Goal: Task Accomplishment & Management: Manage account settings

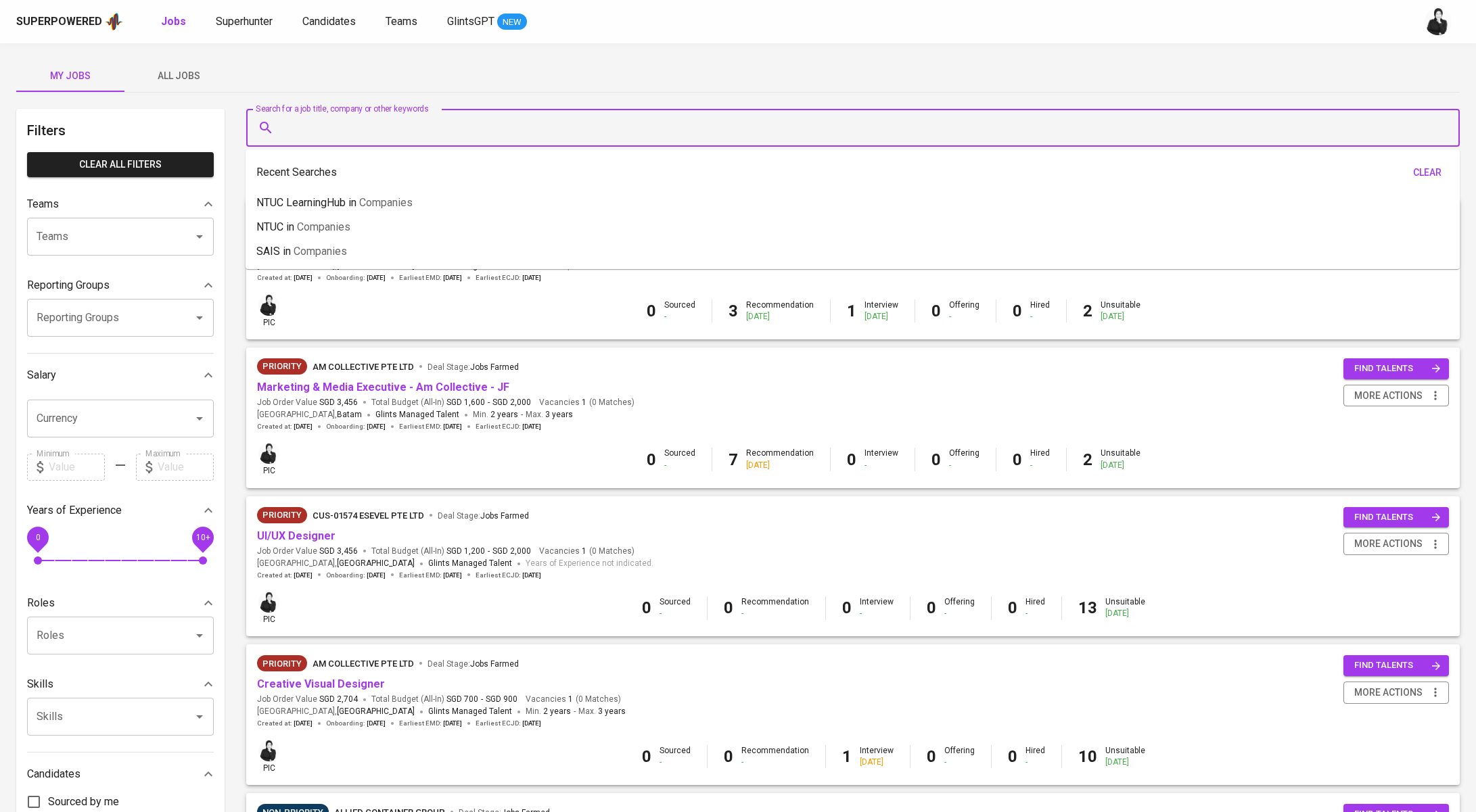
click at [333, 118] on input "Search for a job title, company or other keywords" at bounding box center [856, 127] width 1154 height 25
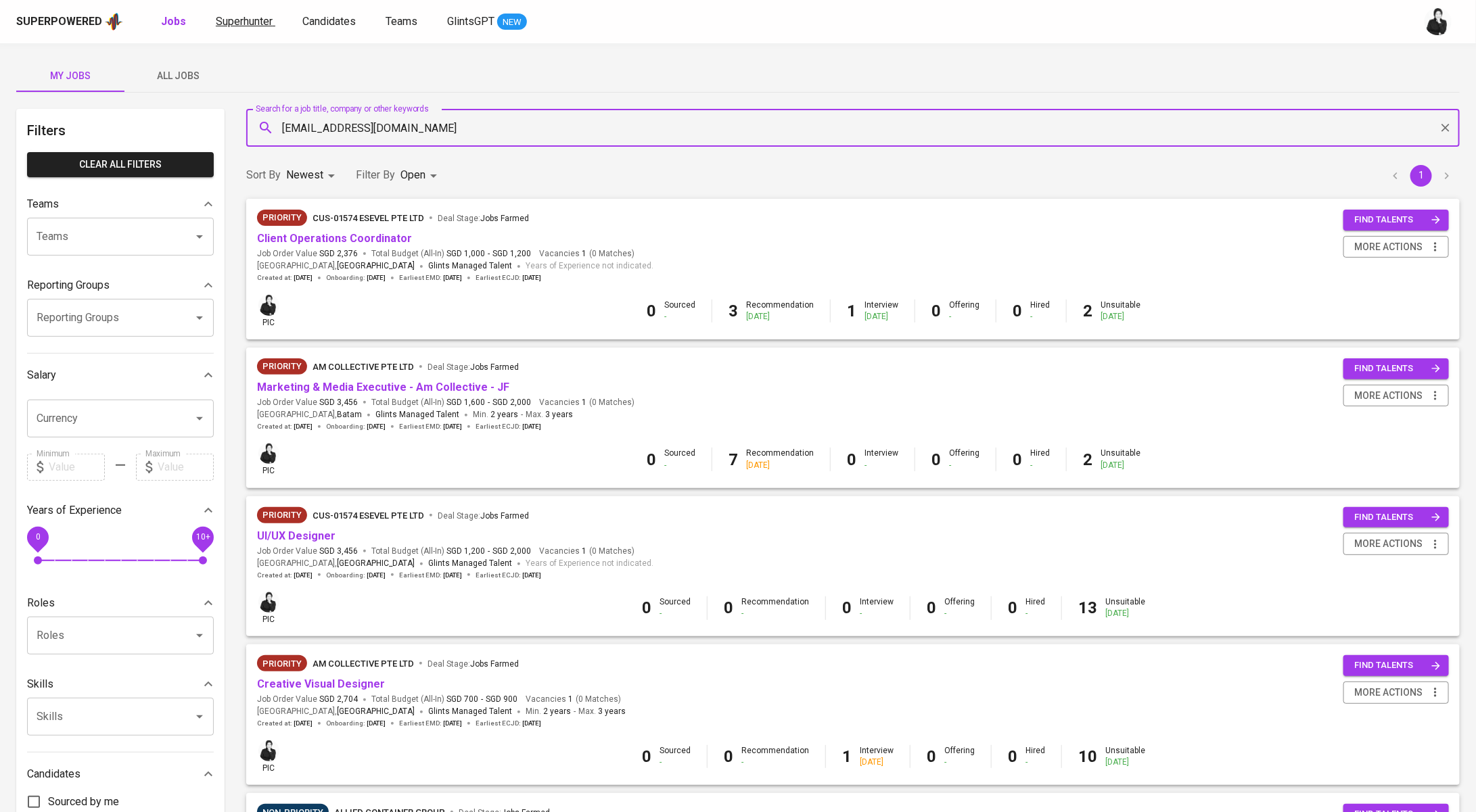
type input "[EMAIL_ADDRESS][DOMAIN_NAME]"
click at [238, 25] on span "Superhunter" at bounding box center [244, 21] width 57 height 13
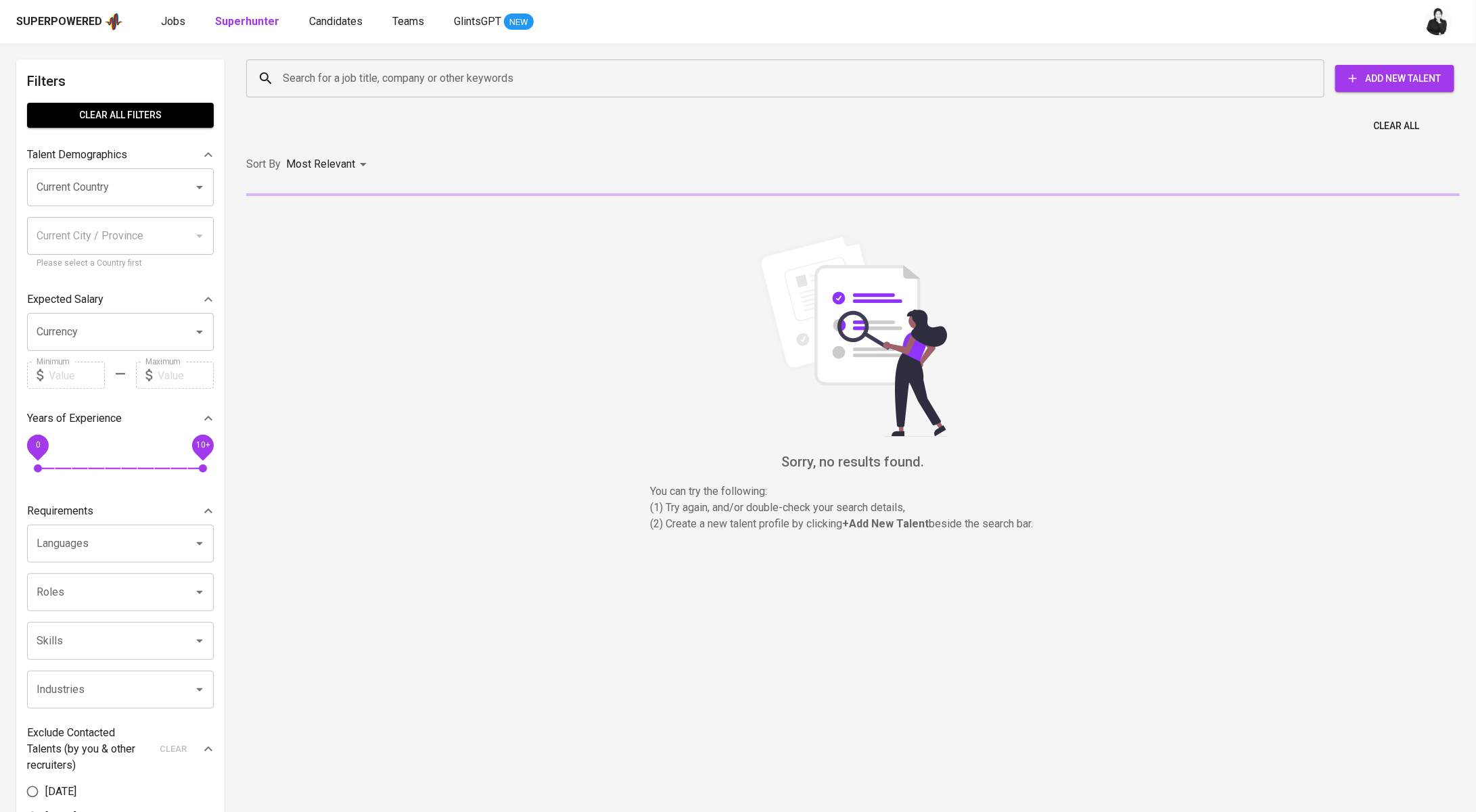
click at [407, 77] on input "Search for a job title, company or other keywords" at bounding box center [789, 78] width 1019 height 25
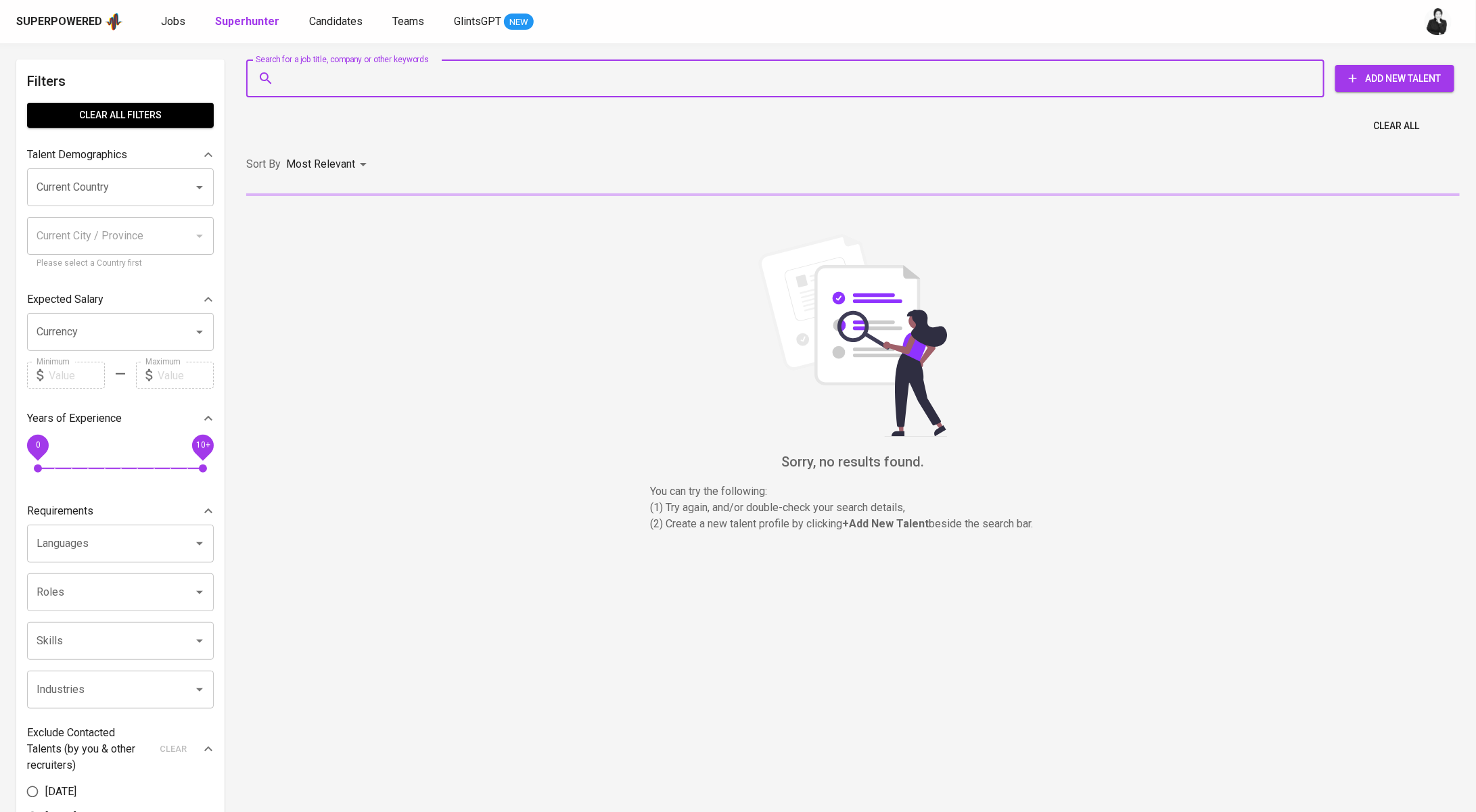
paste input "[EMAIL_ADDRESS][DOMAIN_NAME]"
type input "[EMAIL_ADDRESS][DOMAIN_NAME]"
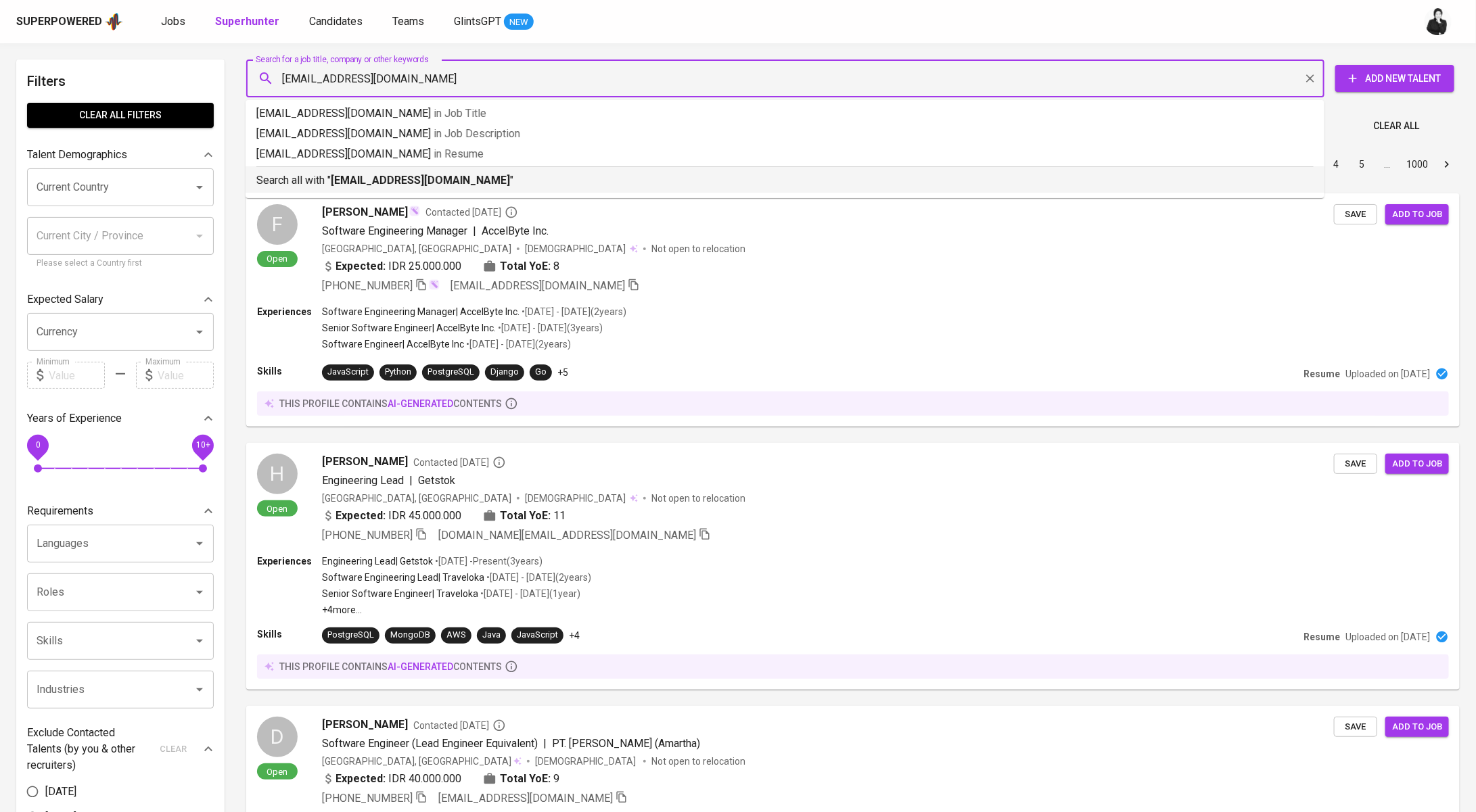
drag, startPoint x: 440, startPoint y: 186, endPoint x: 538, endPoint y: 201, distance: 99.1
click at [440, 186] on b "[EMAIL_ADDRESS][DOMAIN_NAME]" at bounding box center [421, 180] width 179 height 13
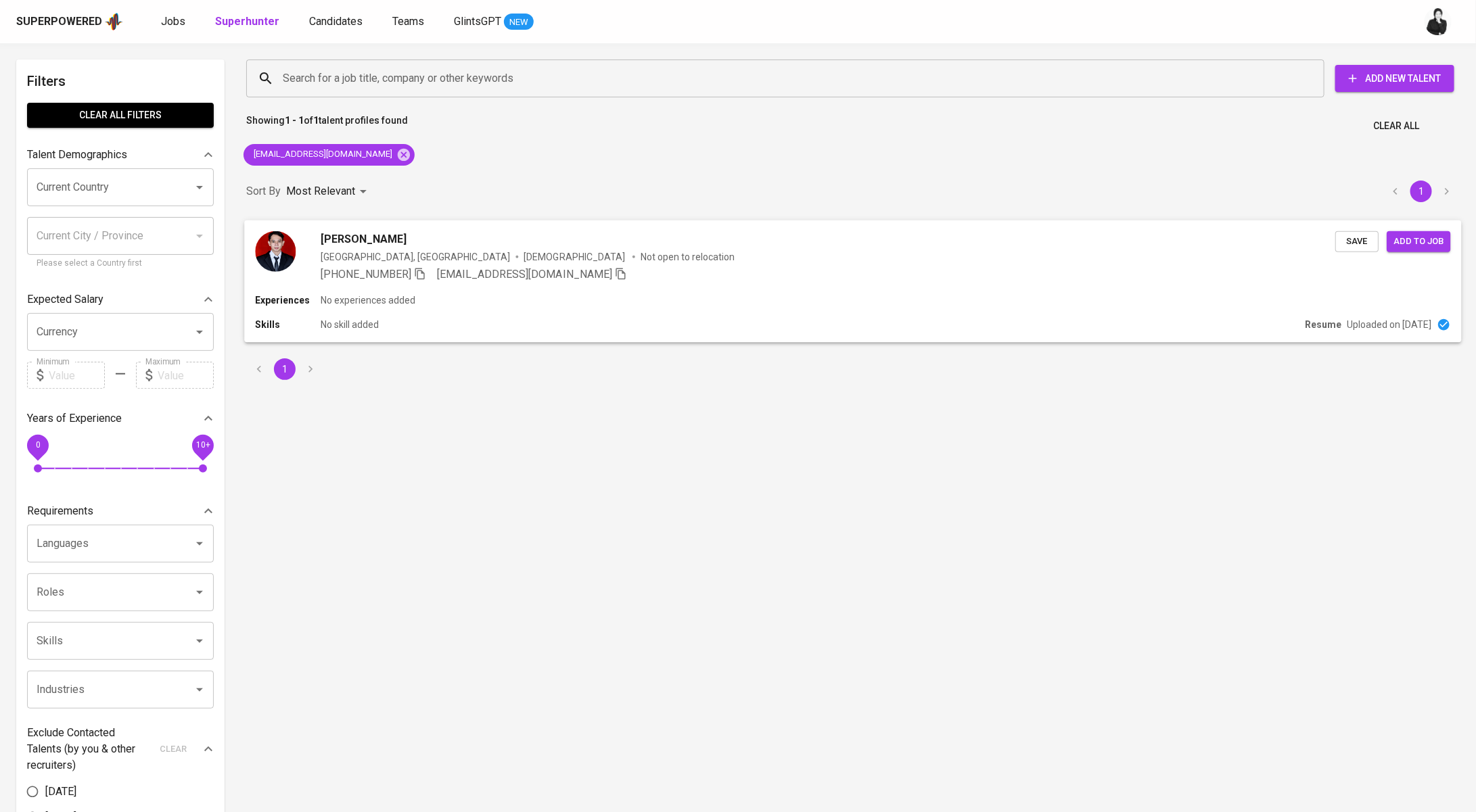
click at [458, 237] on div "[PERSON_NAME]" at bounding box center [828, 239] width 1014 height 17
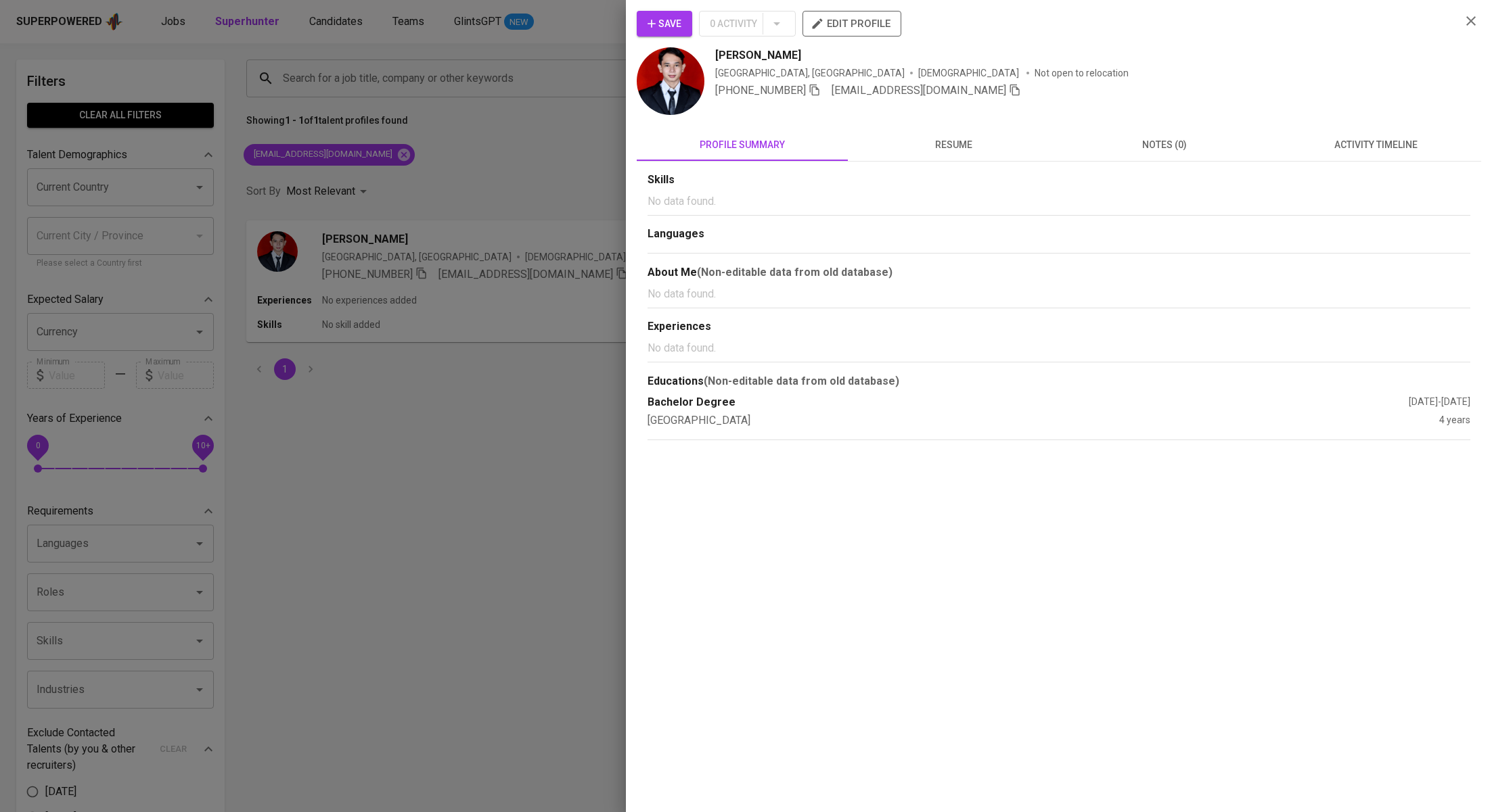
click at [1348, 163] on div "Skills No data found. Languages About Me (Non-editable data from old database) …" at bounding box center [1058, 301] width 844 height 278
click at [1351, 153] on button "activity timeline" at bounding box center [1375, 144] width 211 height 32
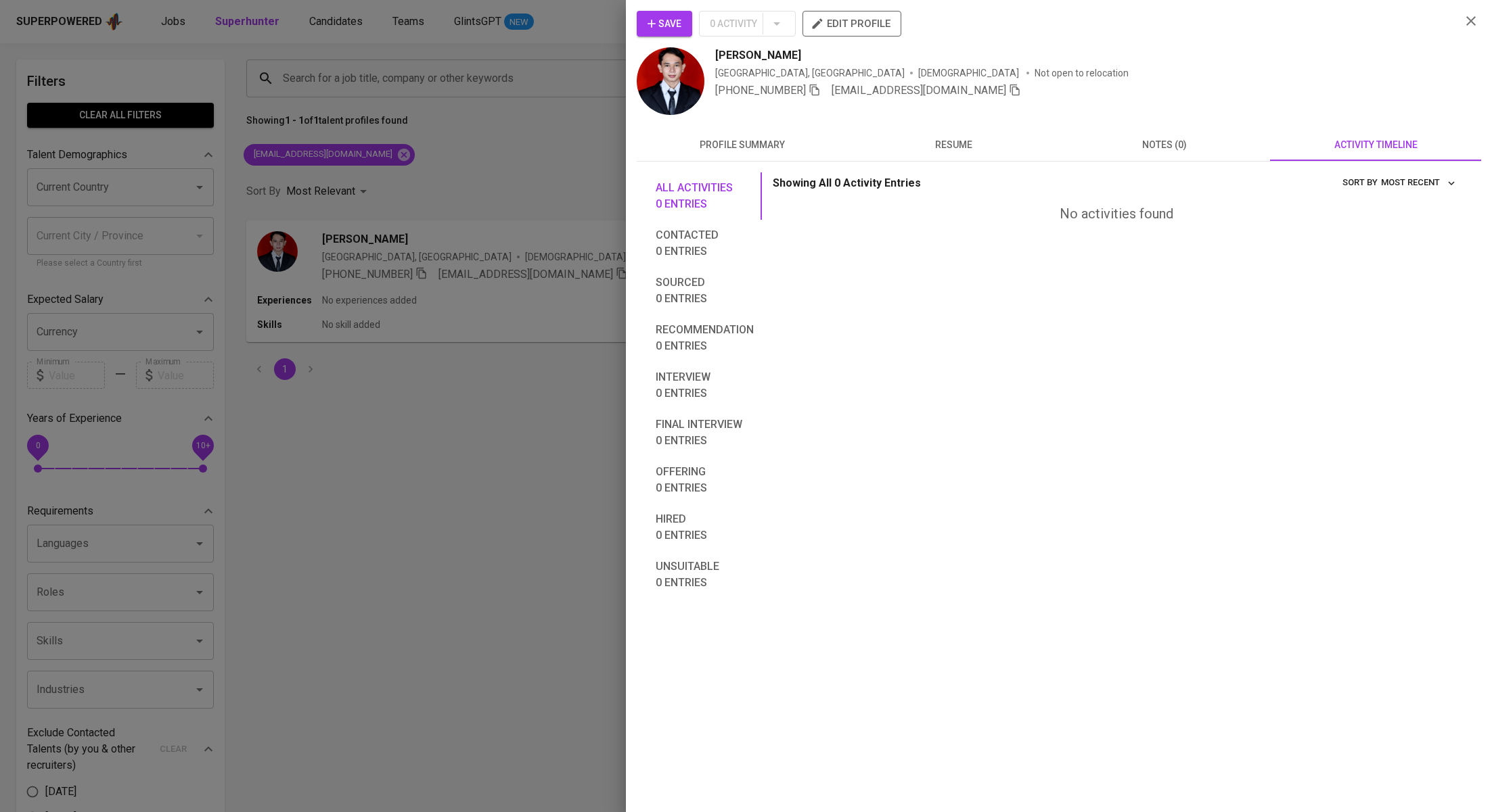
click at [437, 134] on div at bounding box center [746, 406] width 1492 height 812
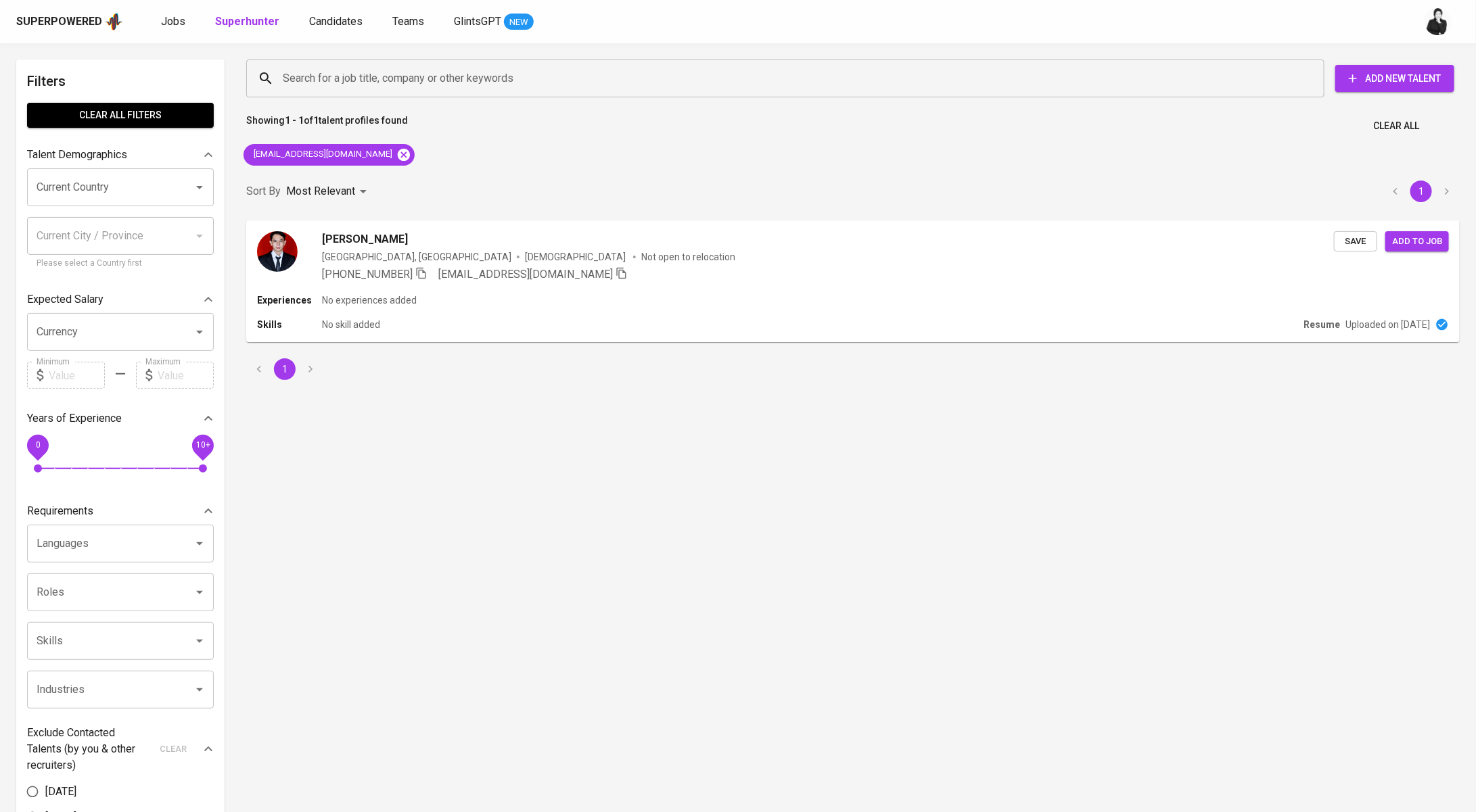
click at [397, 156] on icon at bounding box center [403, 154] width 12 height 12
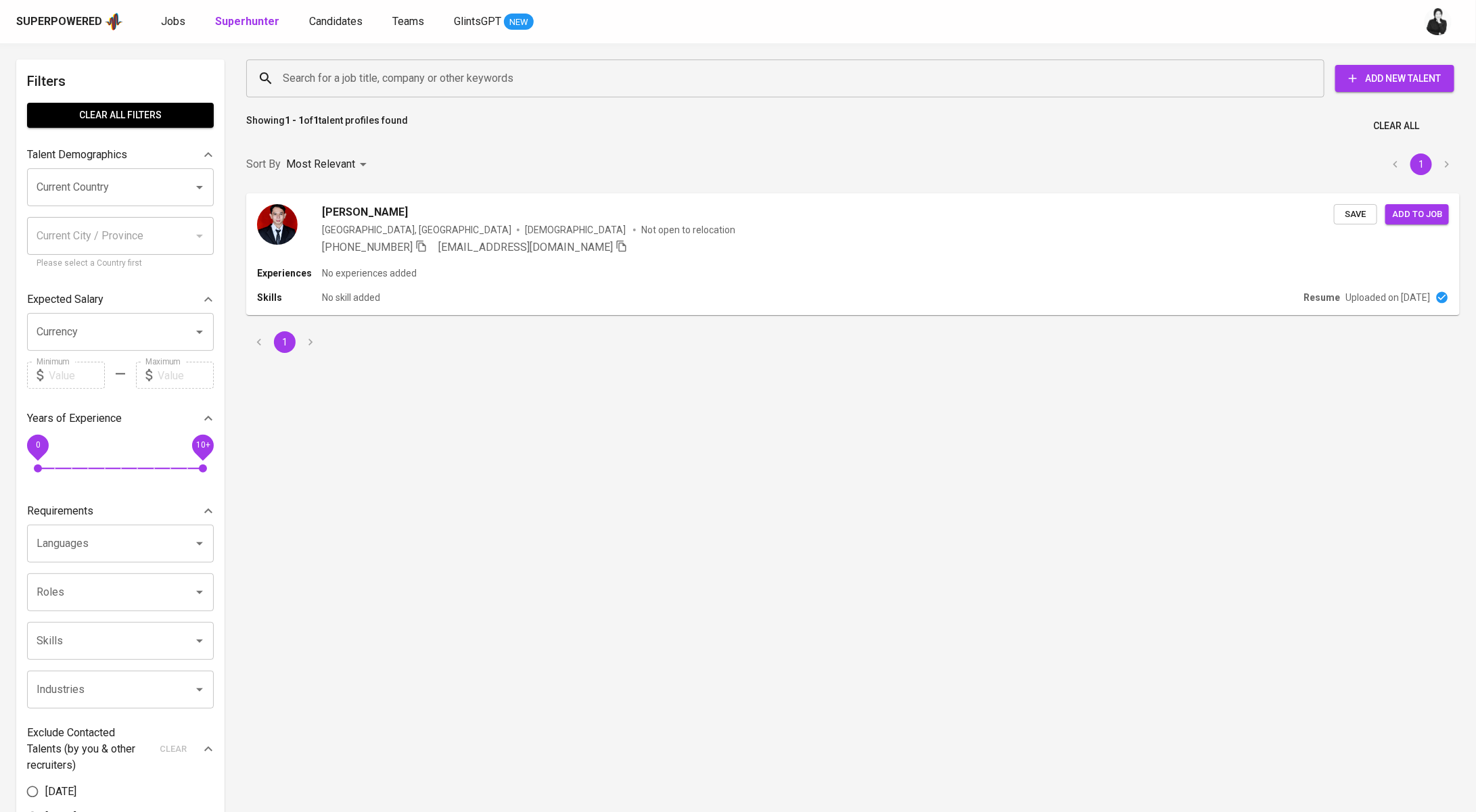
click at [484, 65] on input "Search for a job title, company or other keywords" at bounding box center [789, 78] width 1019 height 25
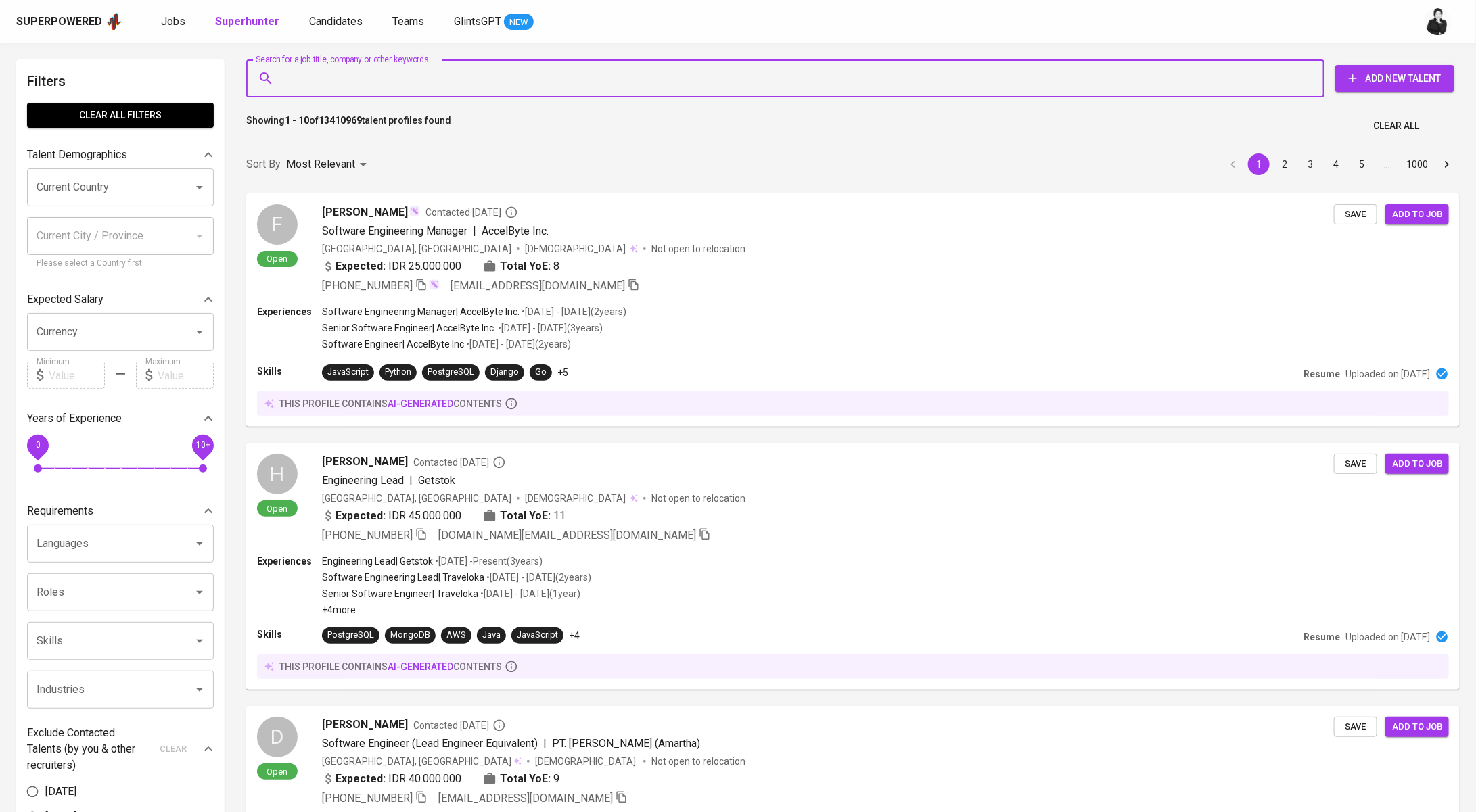
paste input "[EMAIL_ADDRESS][DOMAIN_NAME]"
type input "[EMAIL_ADDRESS][DOMAIN_NAME]"
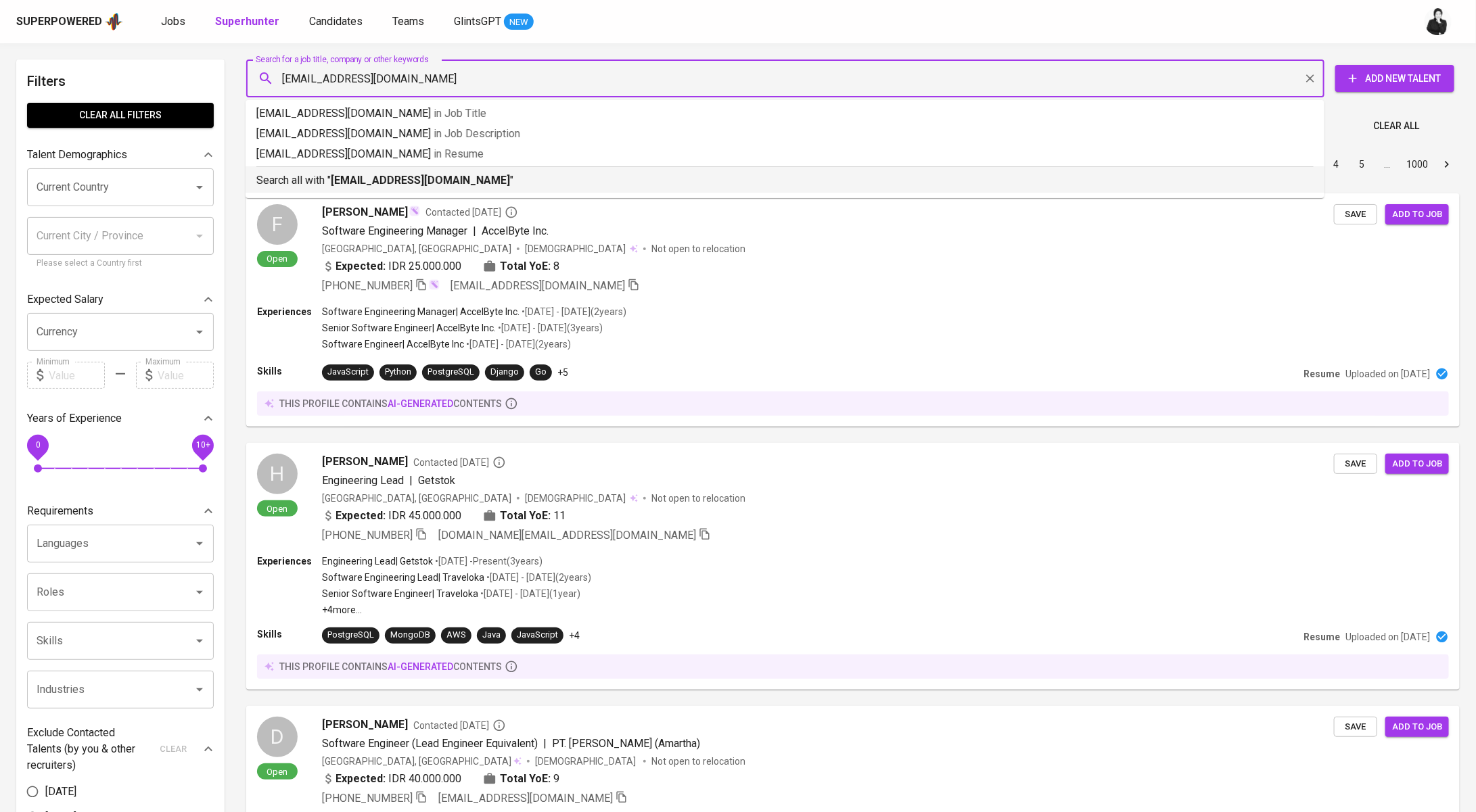
click at [450, 177] on p "Search all with " [EMAIL_ADDRESS][DOMAIN_NAME] "" at bounding box center [784, 180] width 1057 height 17
click at [450, 177] on div "Sort By Most Relevant MOST_RELEVANT 1 2 3 4 5 … 1000" at bounding box center [852, 164] width 1229 height 41
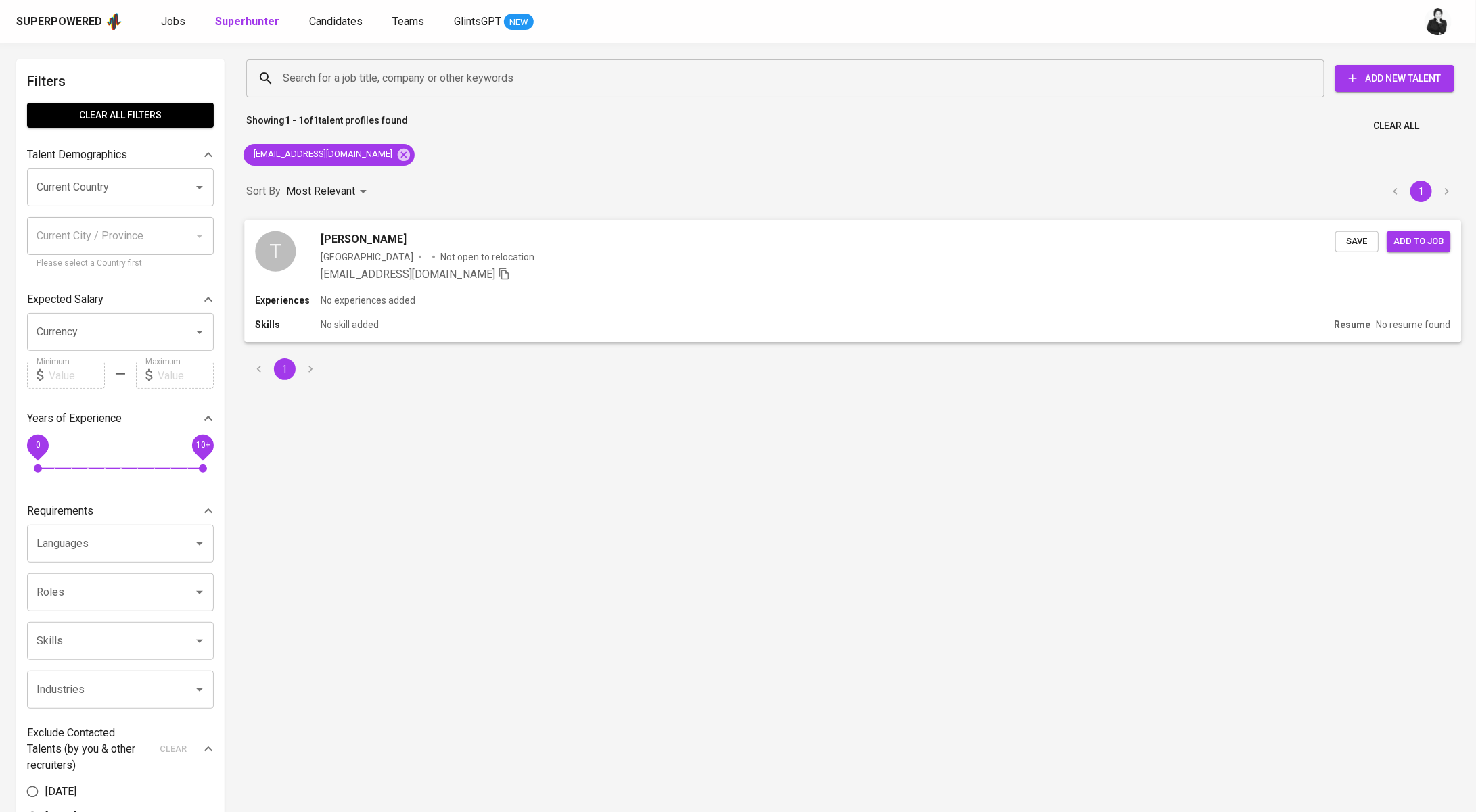
click at [528, 234] on div "[PERSON_NAME]" at bounding box center [828, 239] width 1014 height 17
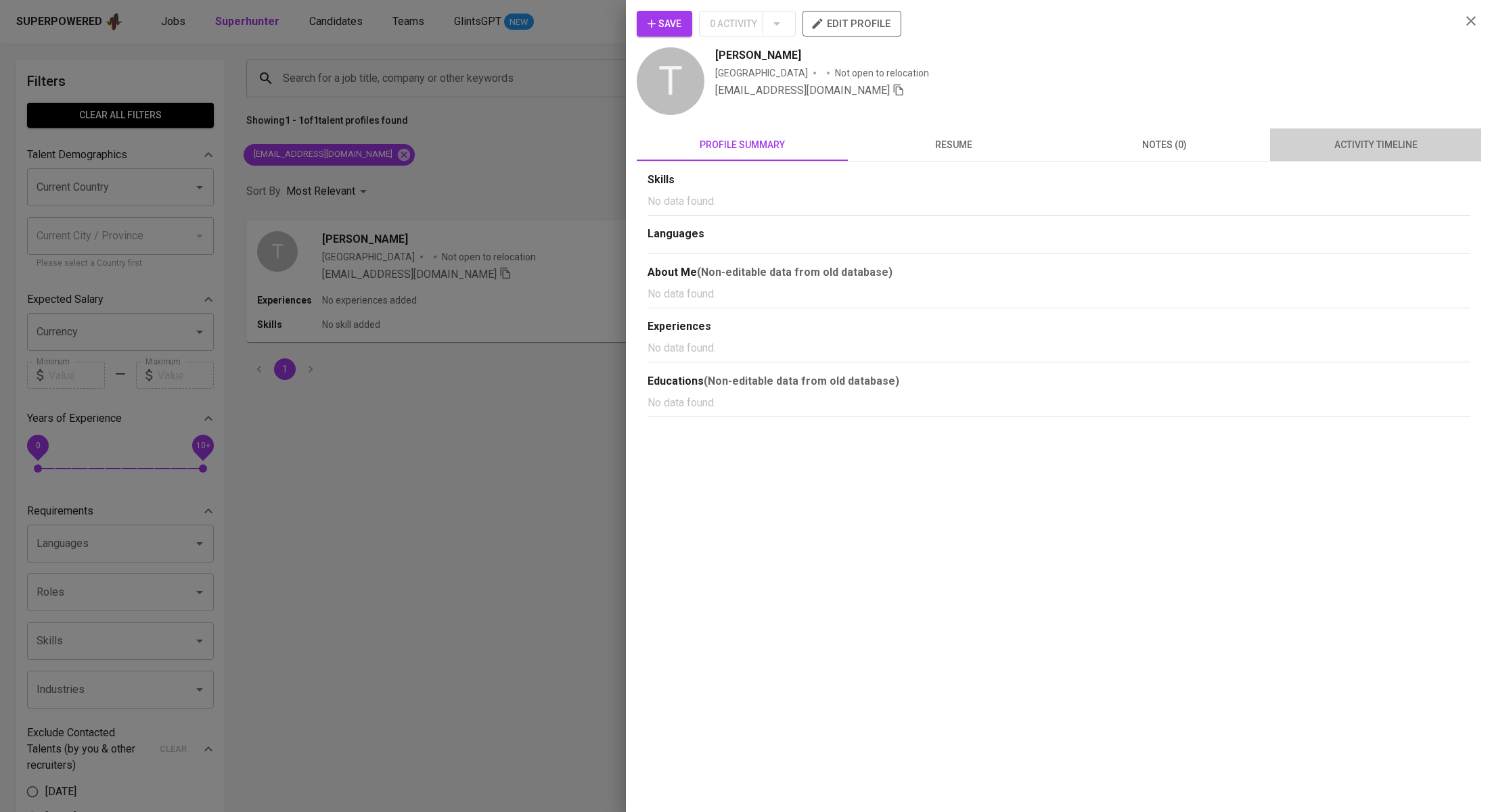
click at [1346, 147] on span "activity timeline" at bounding box center [1375, 145] width 195 height 17
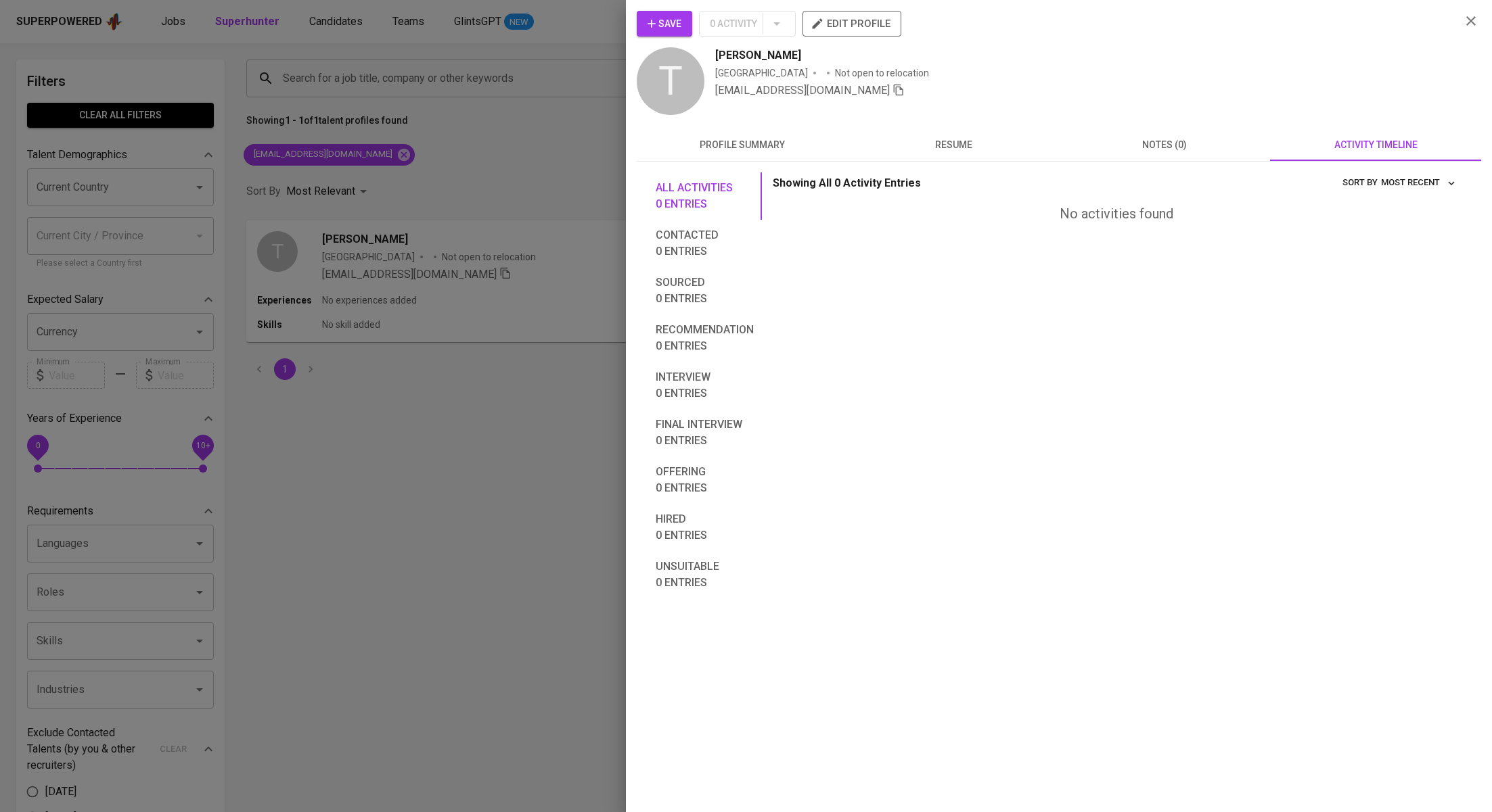
click at [450, 133] on div at bounding box center [746, 406] width 1492 height 812
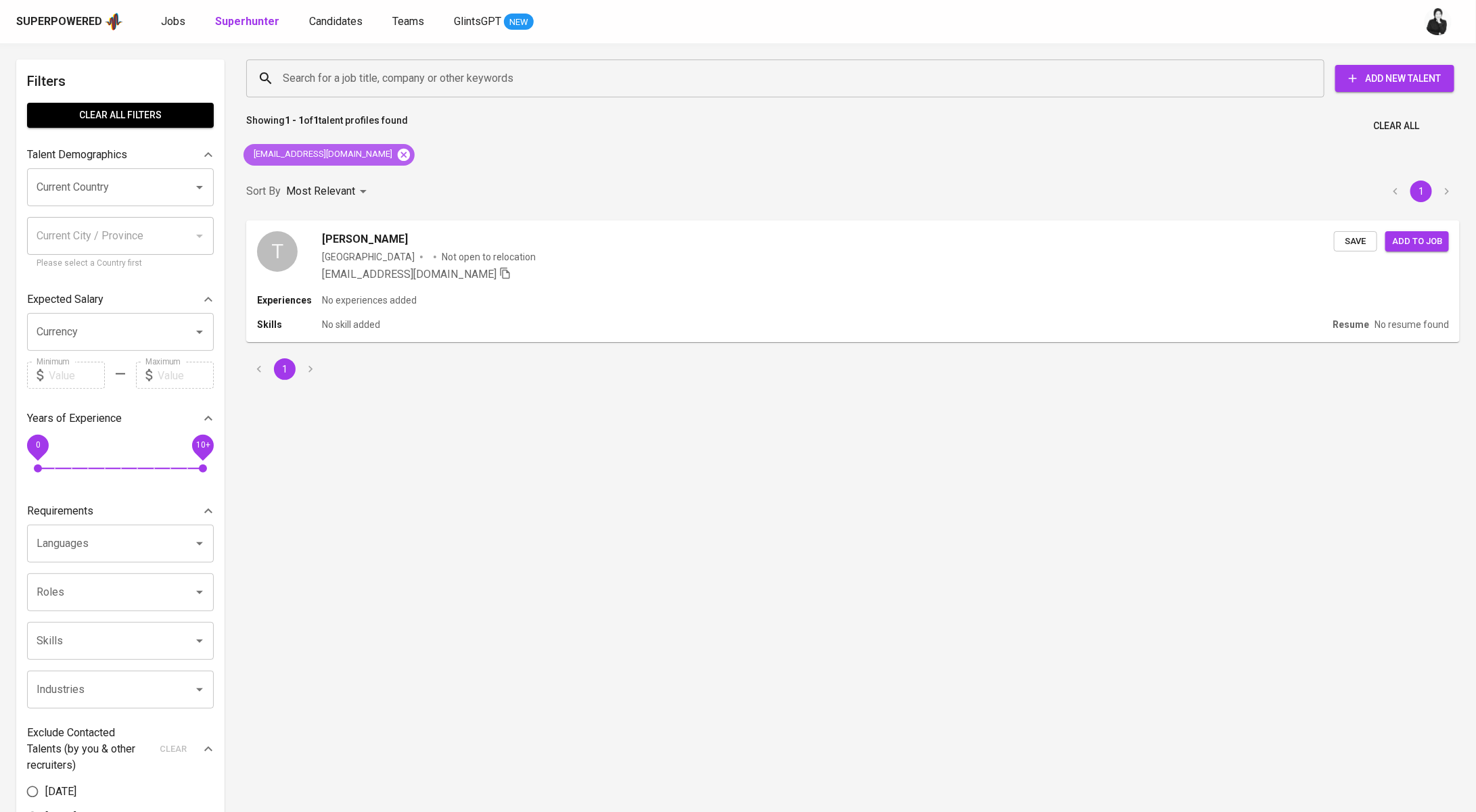
click at [396, 155] on icon at bounding box center [403, 154] width 15 height 15
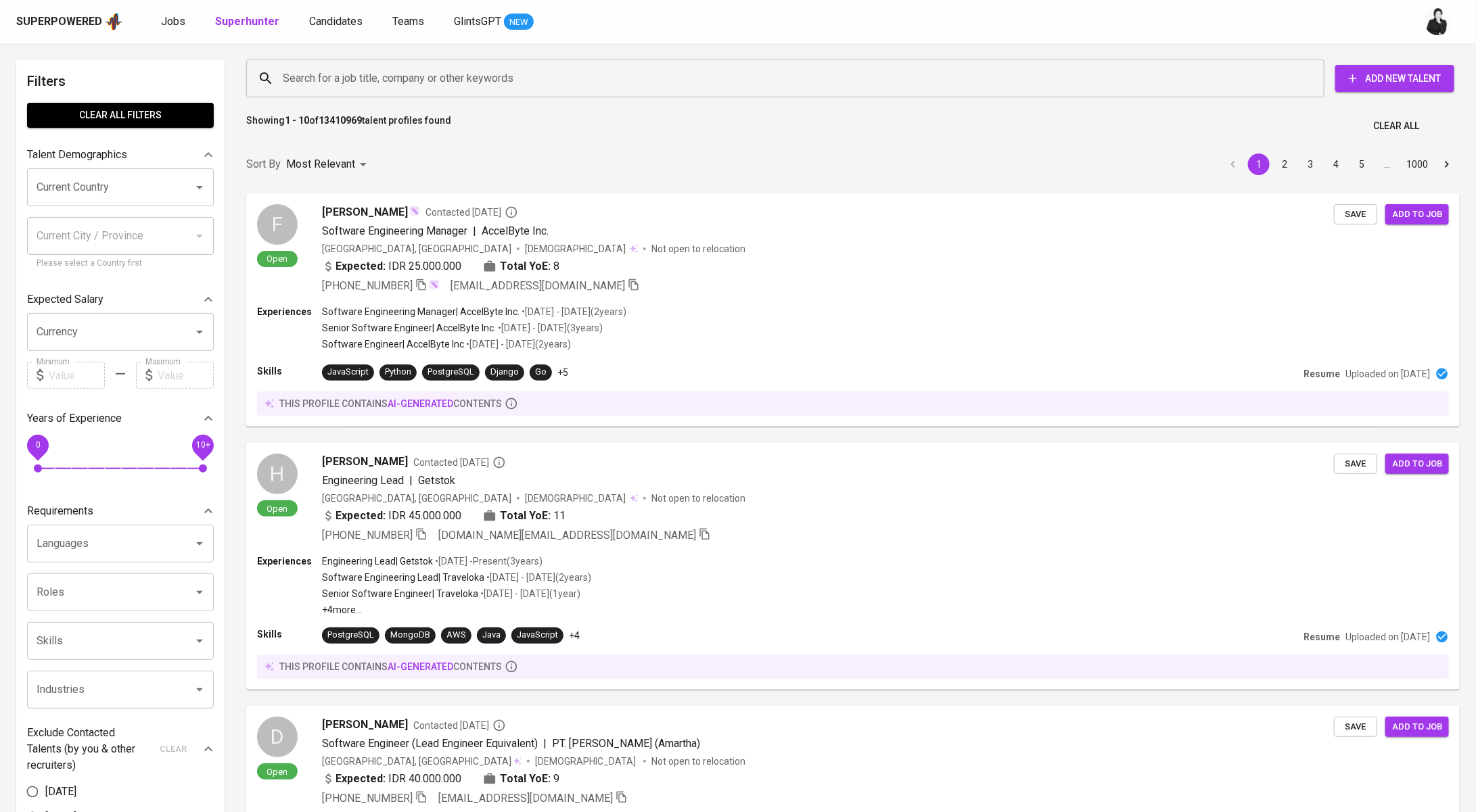
click at [383, 87] on input "Search for a job title, company or other keywords" at bounding box center [789, 78] width 1019 height 25
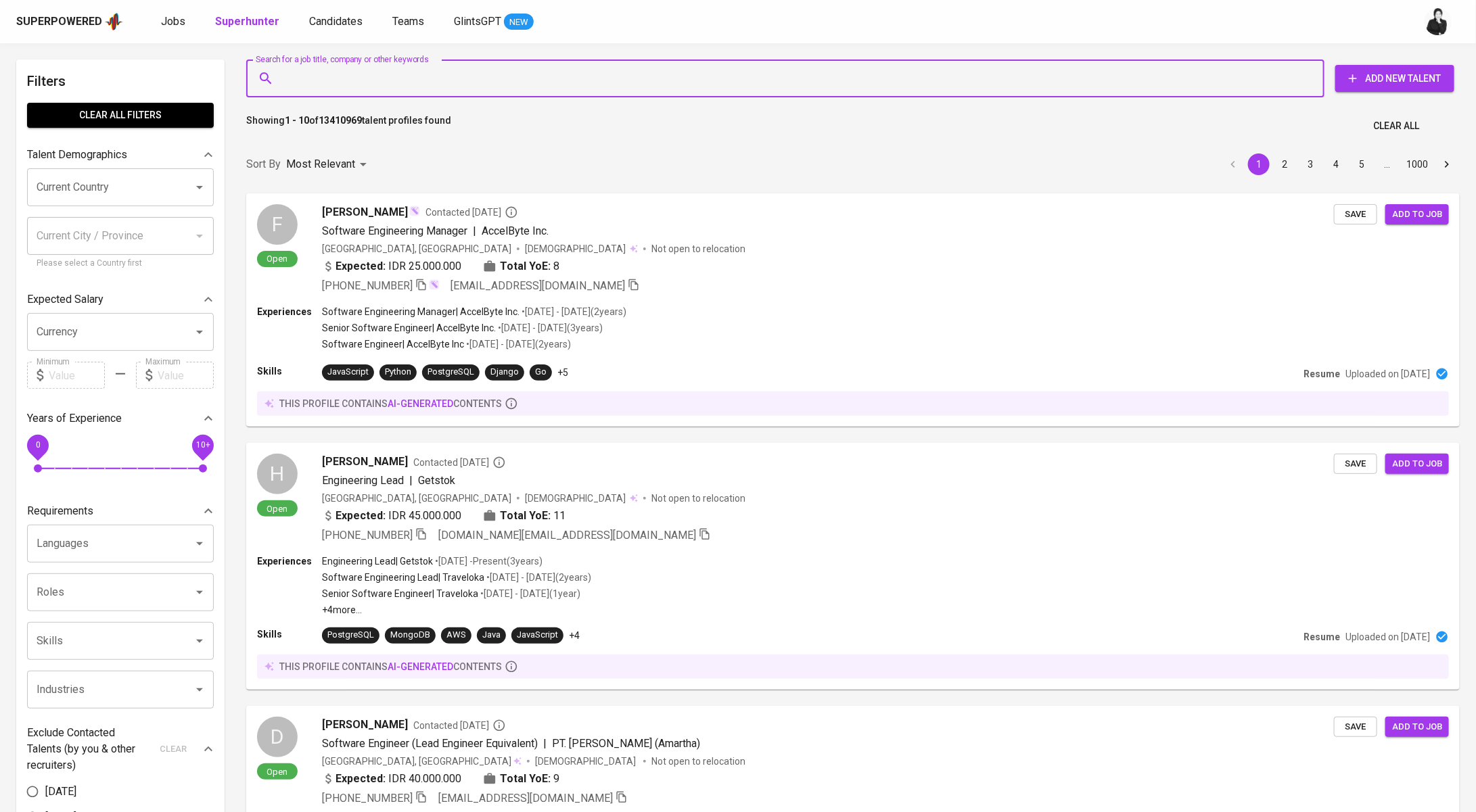
paste input "[EMAIL_ADDRESS][DOMAIN_NAME]"
type input "[EMAIL_ADDRESS][DOMAIN_NAME]"
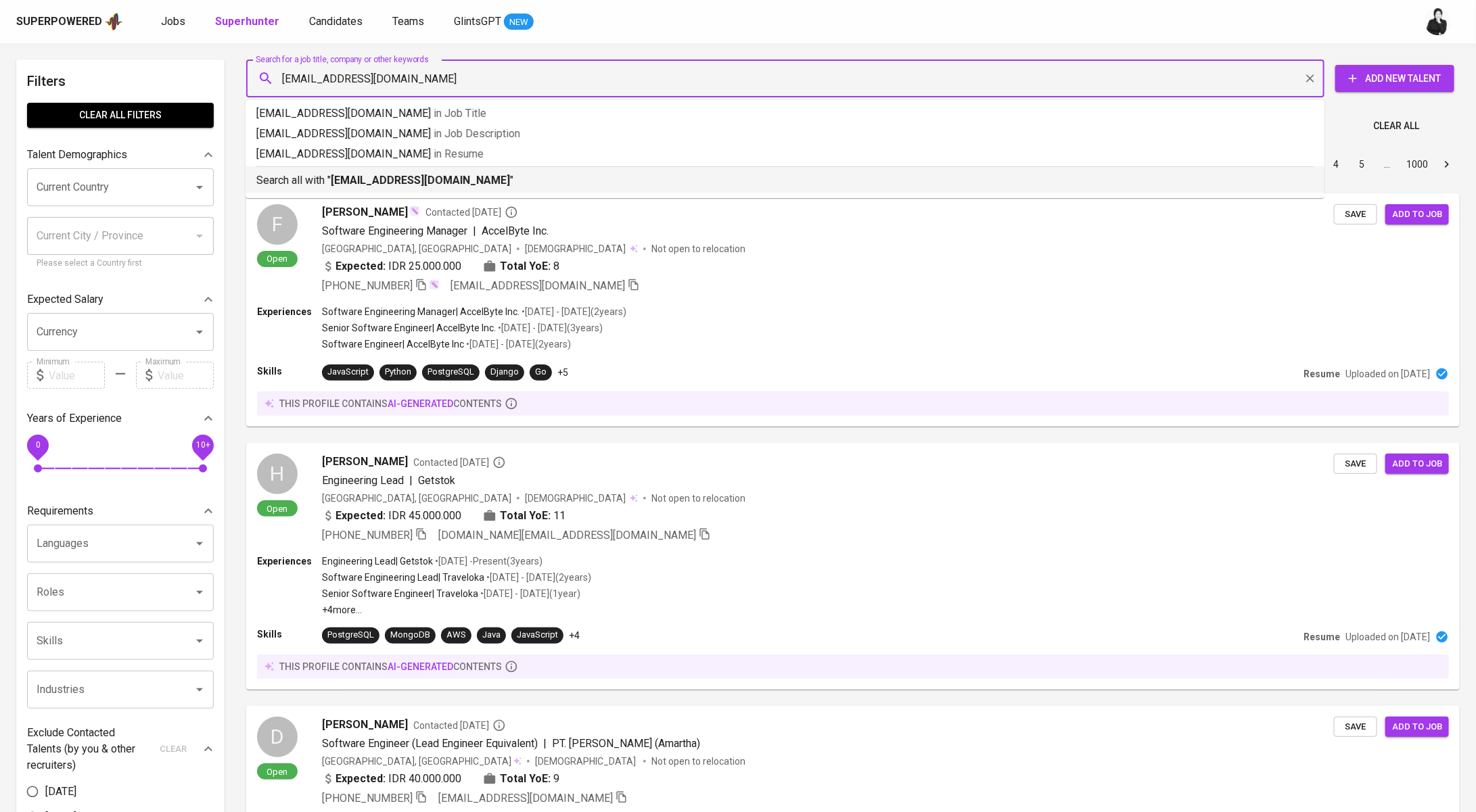
click at [404, 193] on ul "[EMAIL_ADDRESS][DOMAIN_NAME] in Job Title [EMAIL_ADDRESS][DOMAIN_NAME] in Job D…" at bounding box center [785, 149] width 1079 height 98
click at [458, 178] on b "[EMAIL_ADDRESS][DOMAIN_NAME]" at bounding box center [421, 180] width 179 height 13
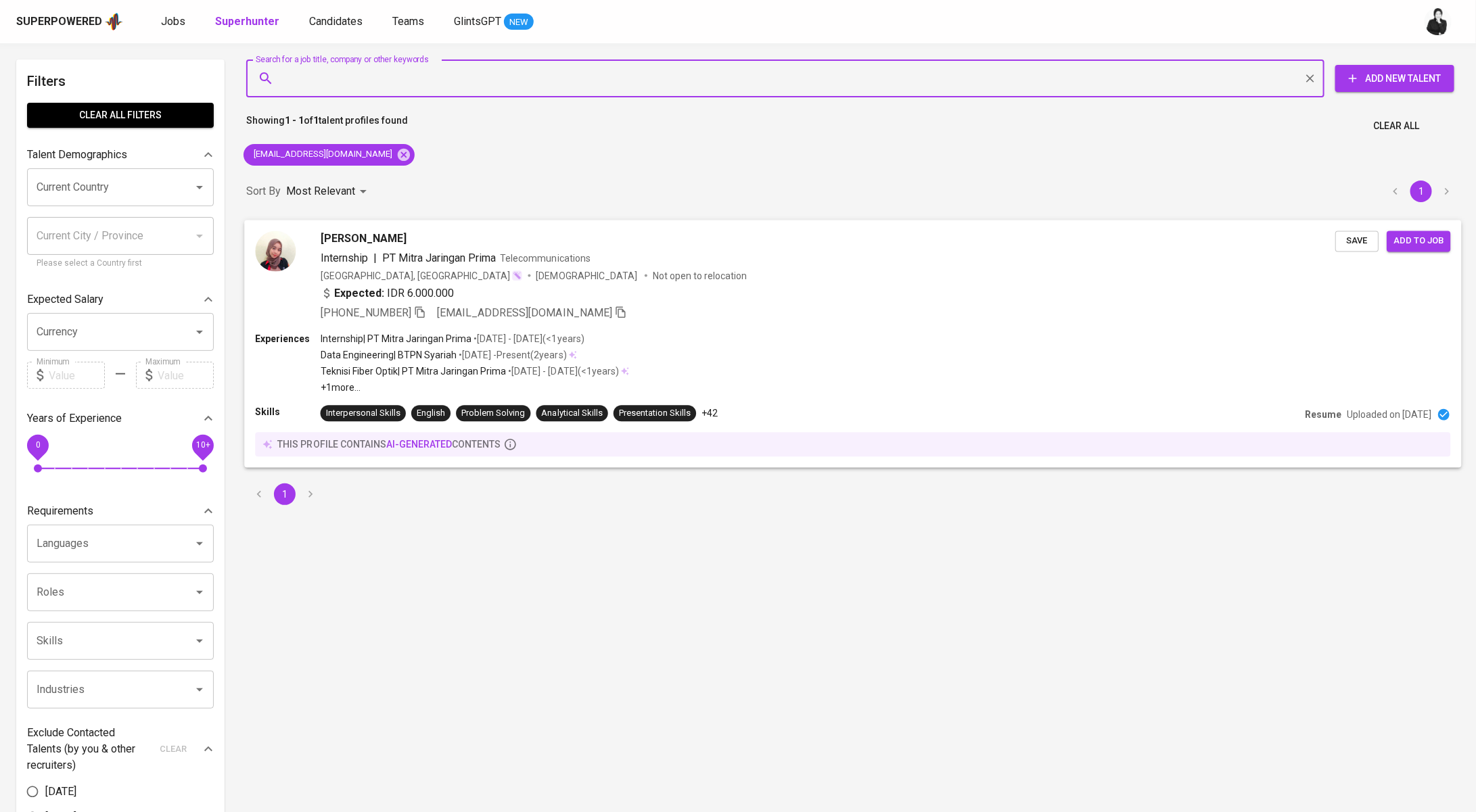
click at [401, 232] on div "[PERSON_NAME]" at bounding box center [828, 239] width 1014 height 17
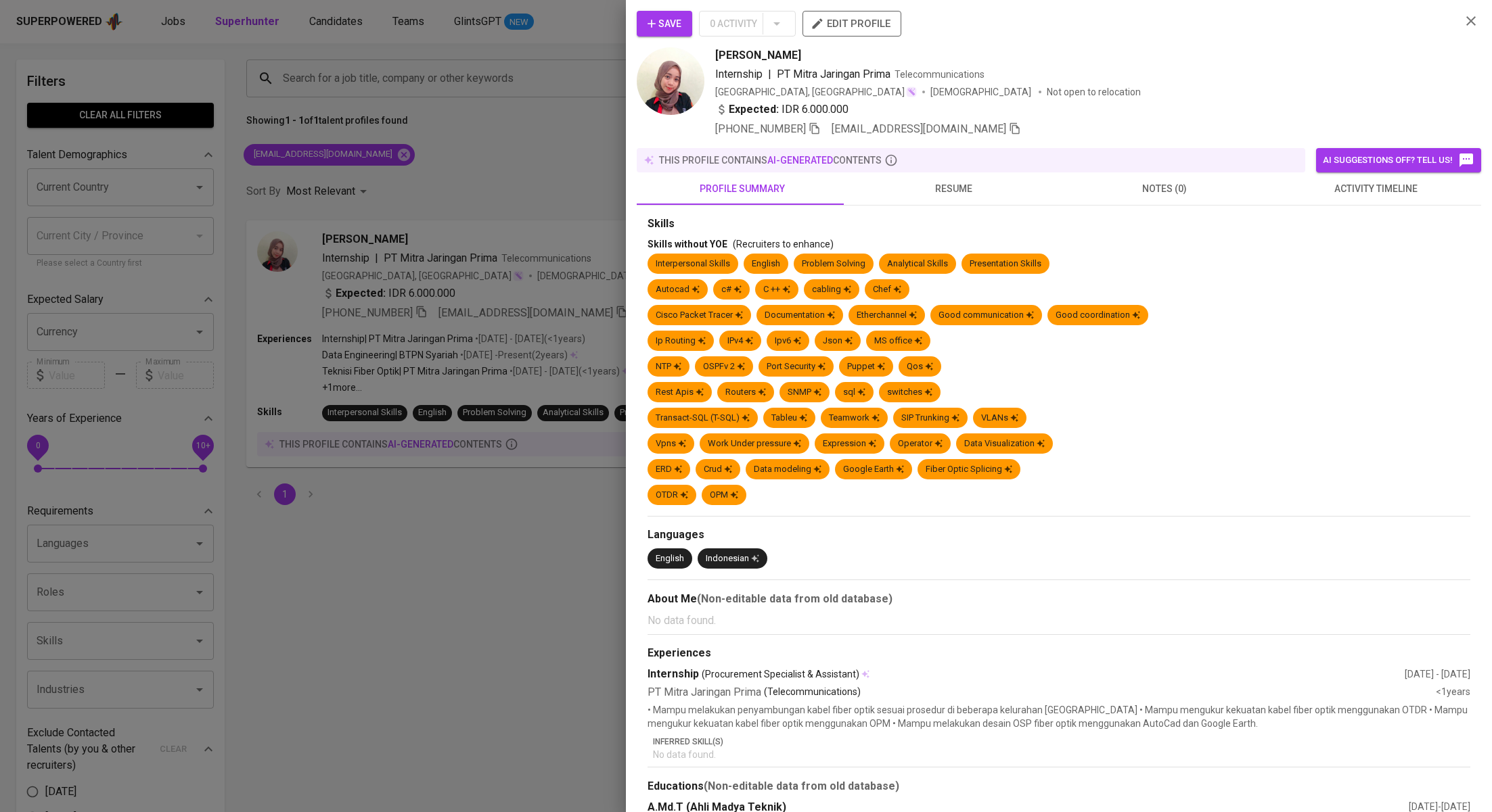
click at [1364, 185] on span "activity timeline" at bounding box center [1375, 188] width 195 height 17
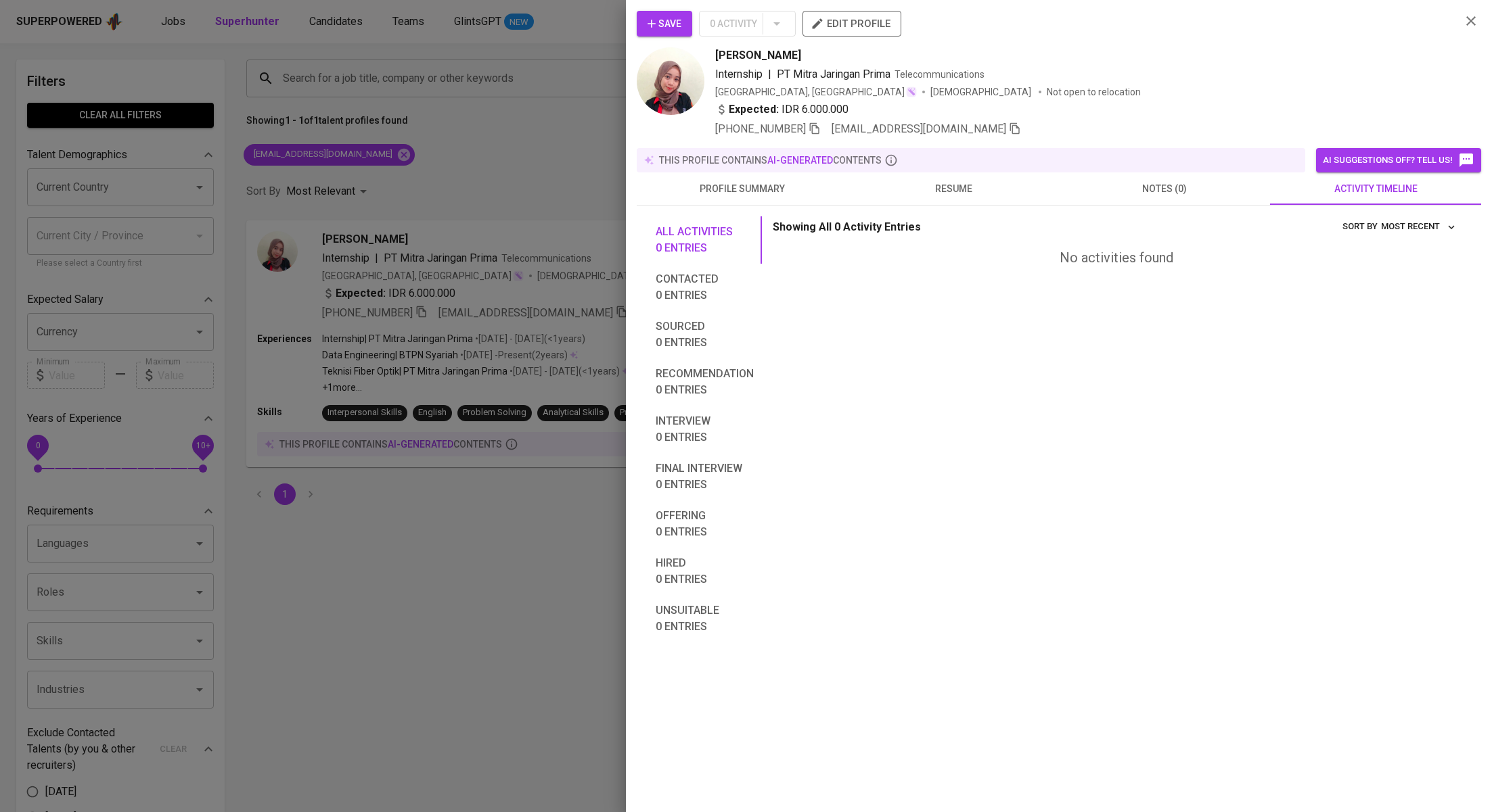
click at [453, 147] on div at bounding box center [746, 406] width 1492 height 812
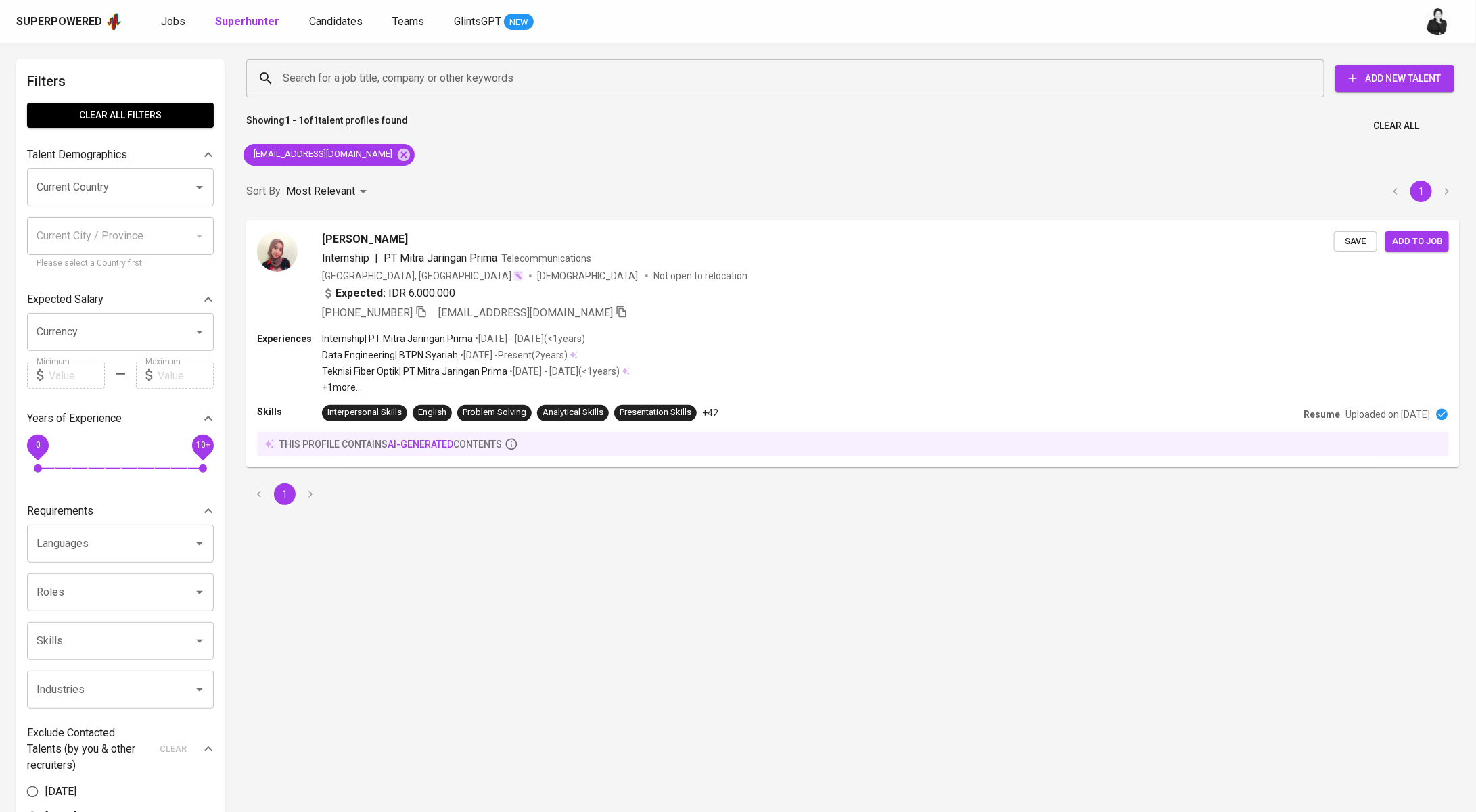
click at [174, 25] on span "Jobs" at bounding box center [173, 21] width 24 height 13
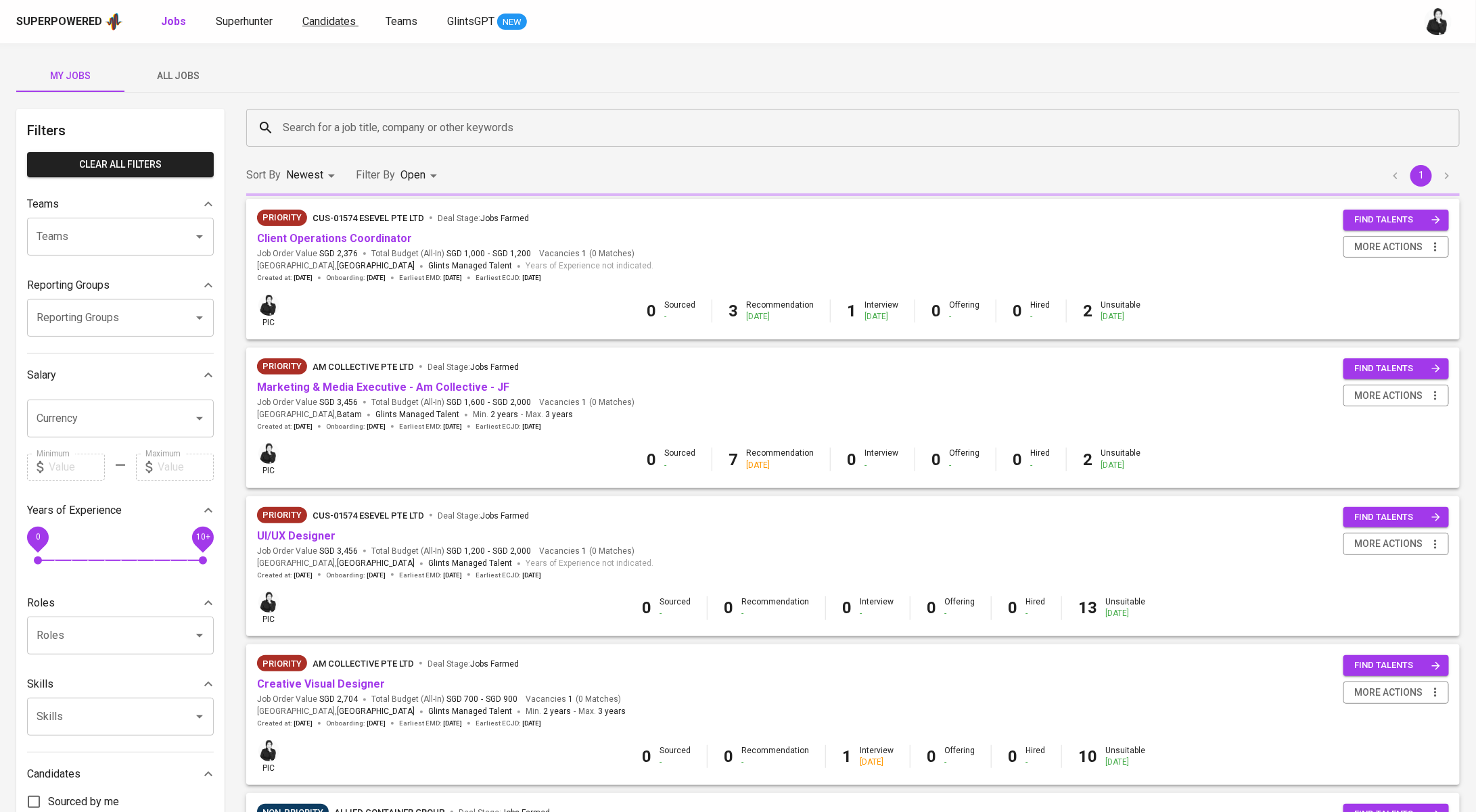
click at [325, 24] on span "Candidates" at bounding box center [328, 21] width 53 height 13
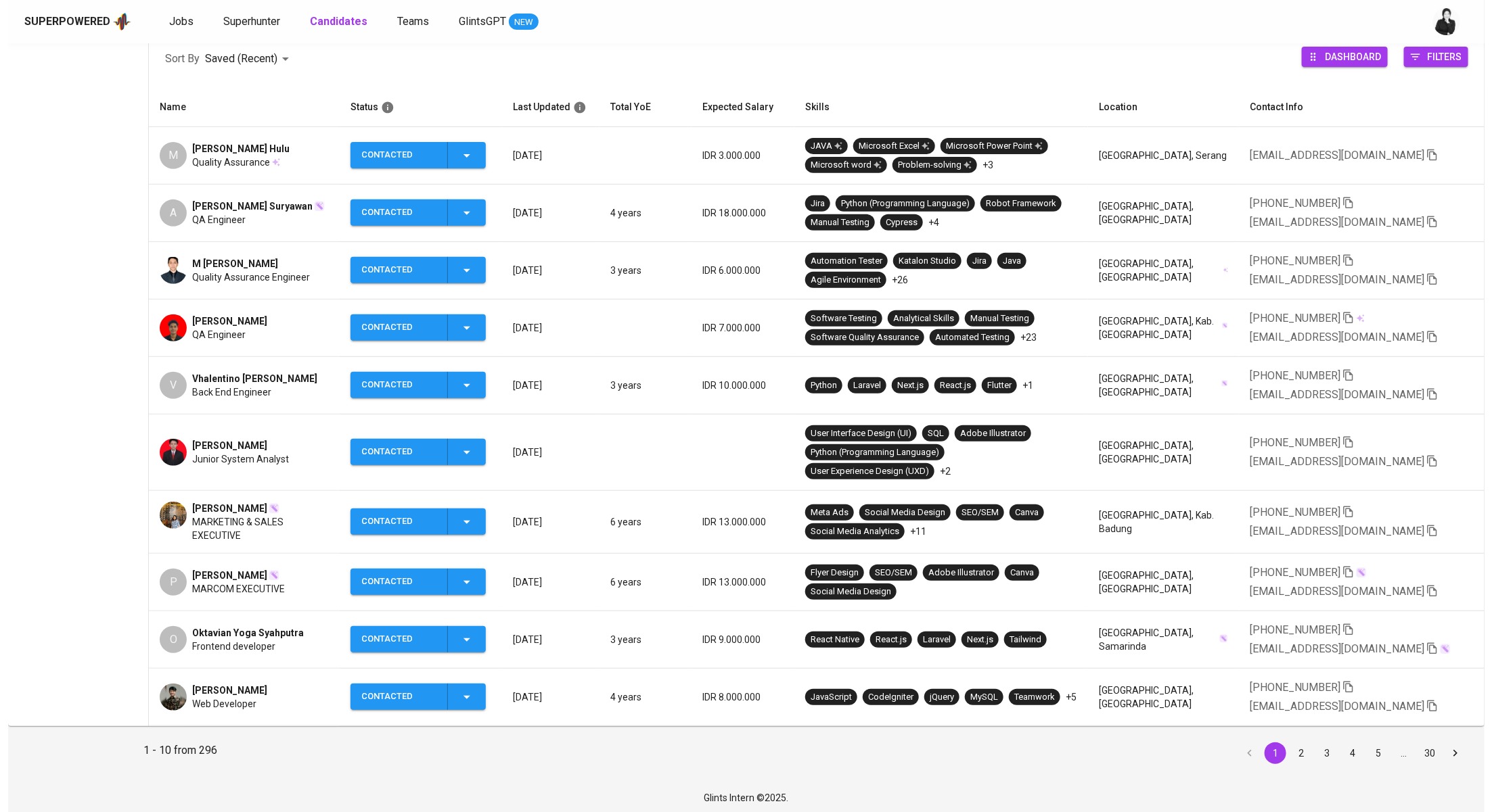
scroll to position [201, 0]
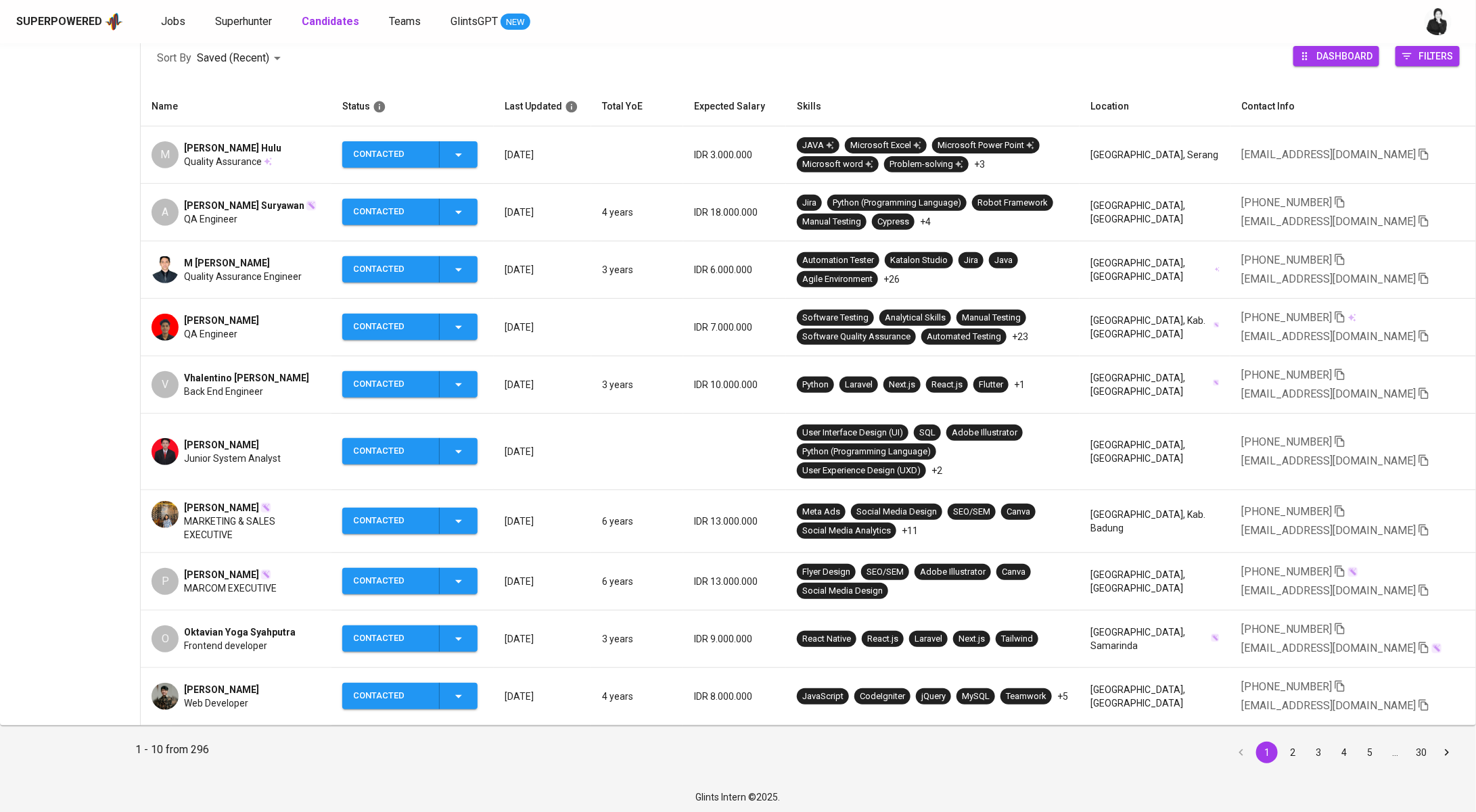
click at [220, 509] on span "[PERSON_NAME]" at bounding box center [221, 508] width 75 height 14
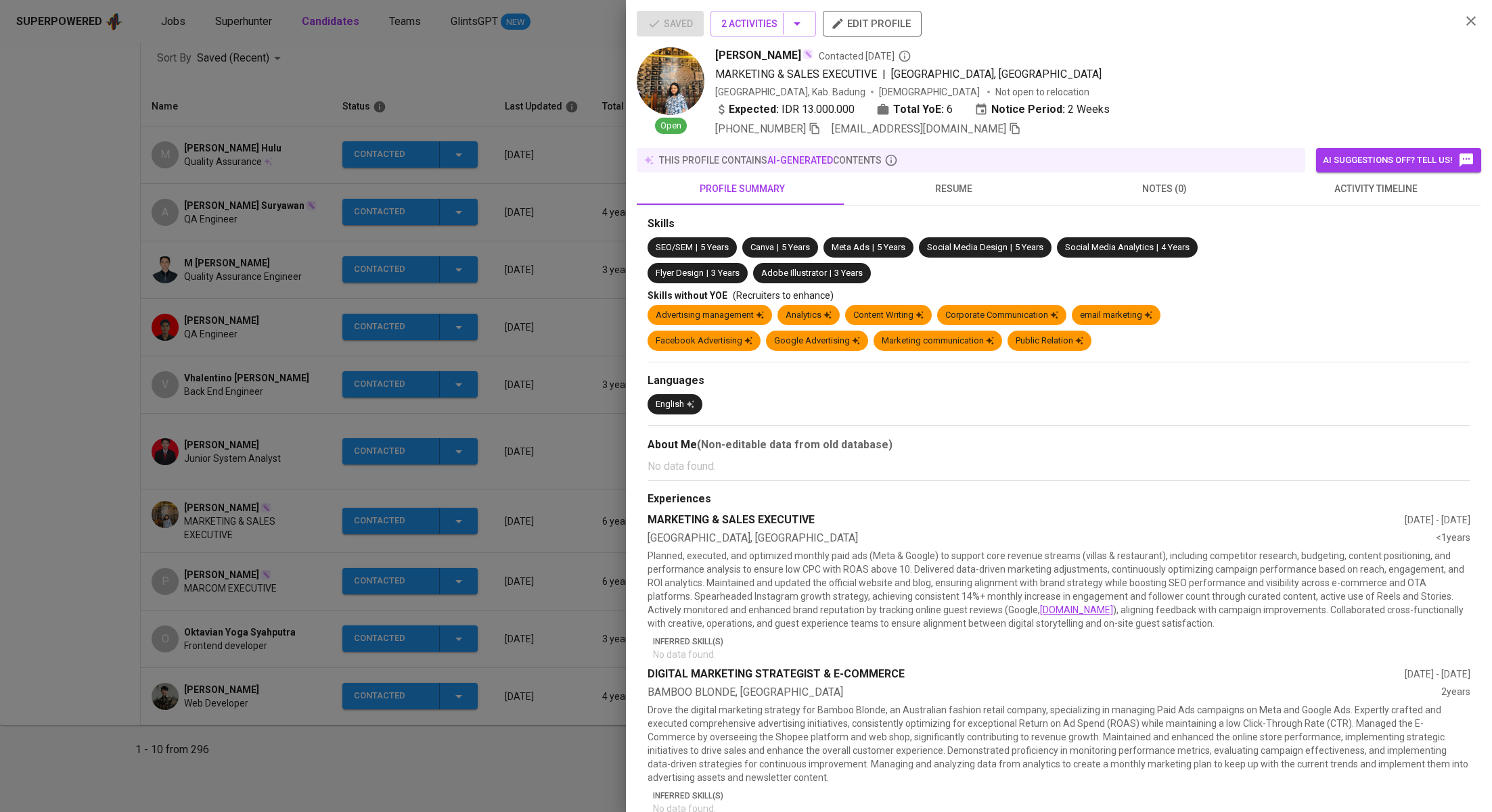
click at [1342, 180] on span "activity timeline" at bounding box center [1375, 188] width 195 height 17
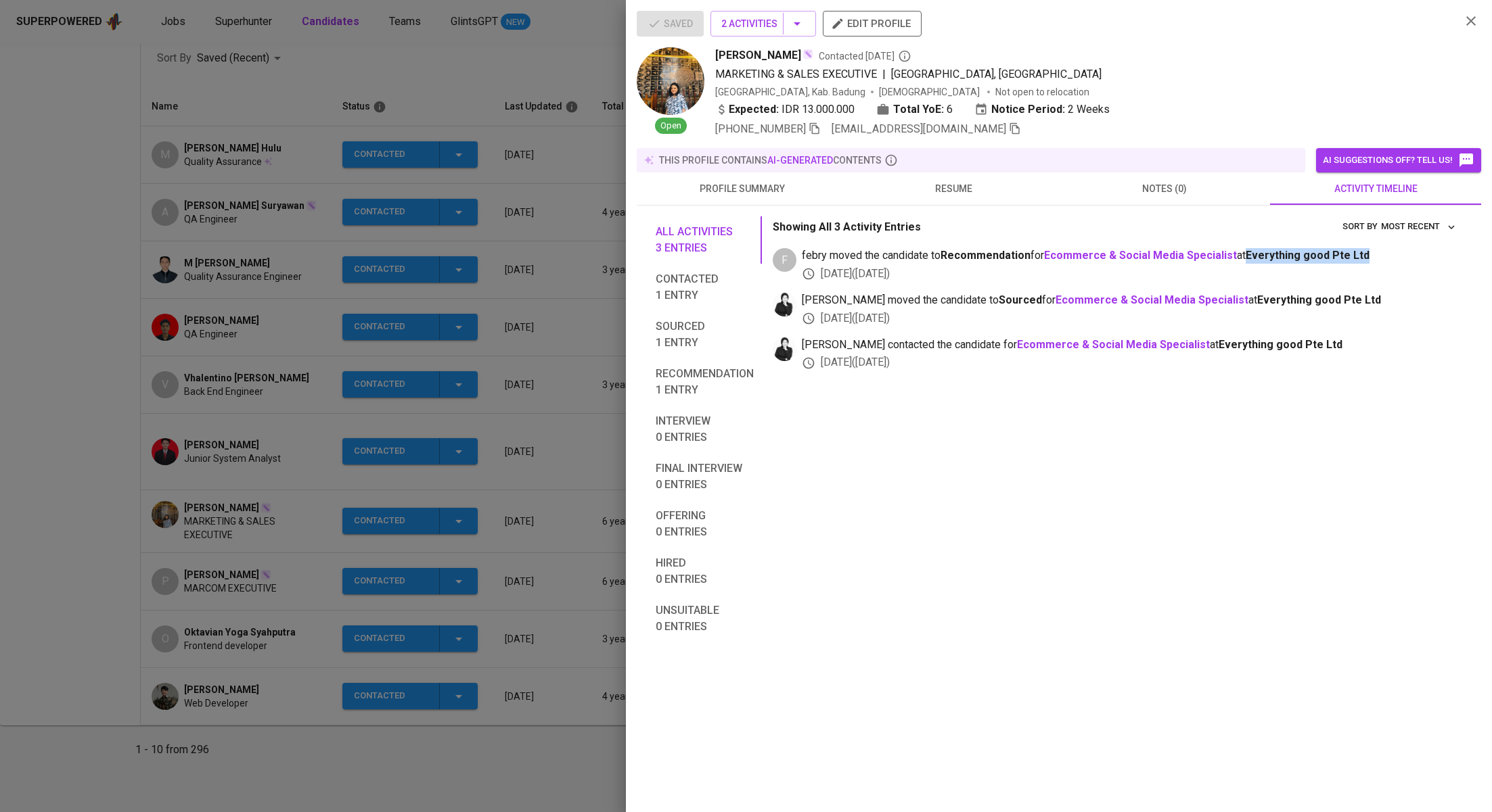
drag, startPoint x: 1371, startPoint y: 253, endPoint x: 1262, endPoint y: 254, distance: 109.0
click at [1251, 252] on span "febry moved the candidate to Recommendation for Ecommerce & Social Media Specia…" at bounding box center [1130, 256] width 658 height 16
copy span "Everything good Pte Ltd"
drag, startPoint x: 302, startPoint y: 118, endPoint x: 232, endPoint y: 50, distance: 97.6
click at [298, 117] on div at bounding box center [746, 406] width 1492 height 812
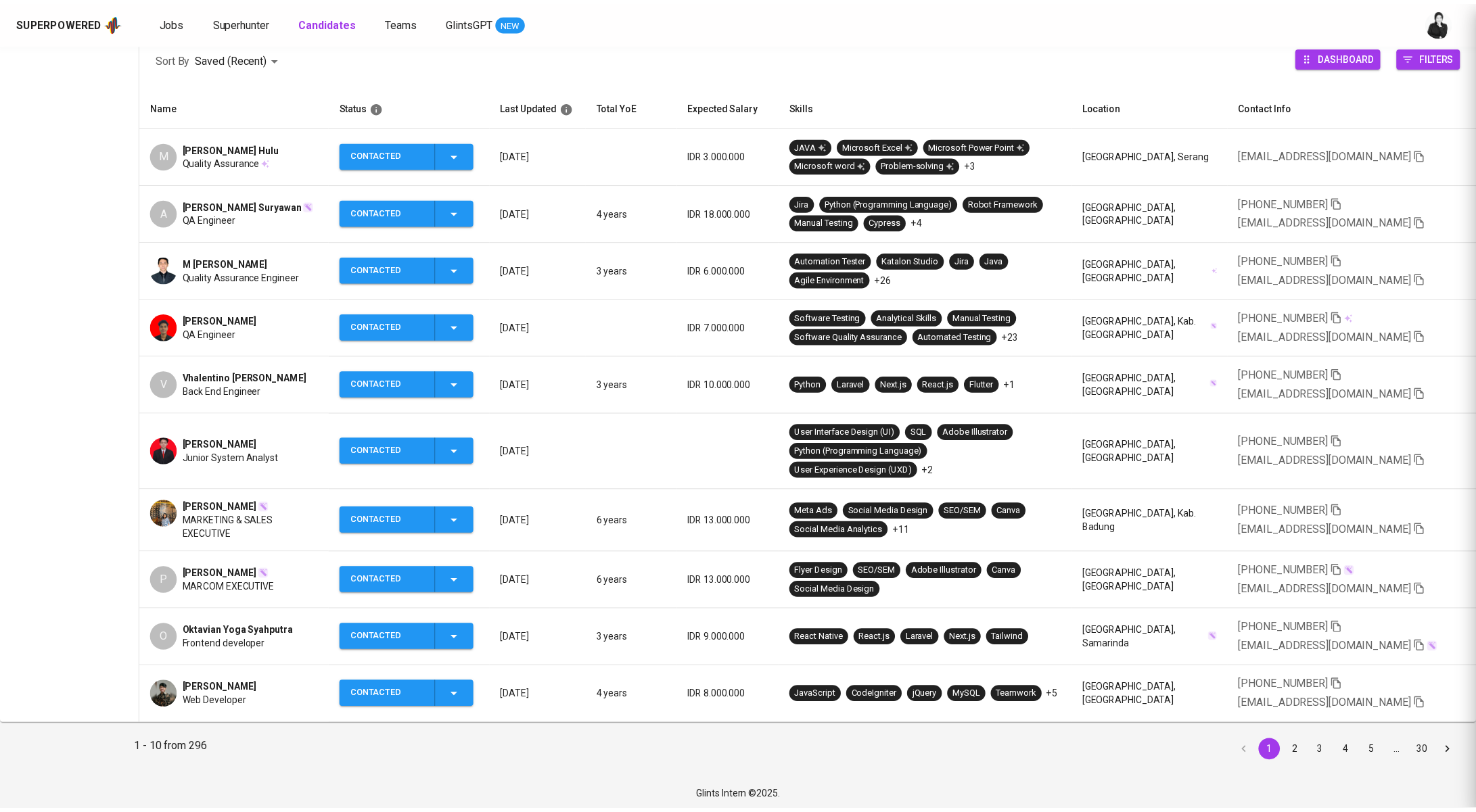
scroll to position [190, 0]
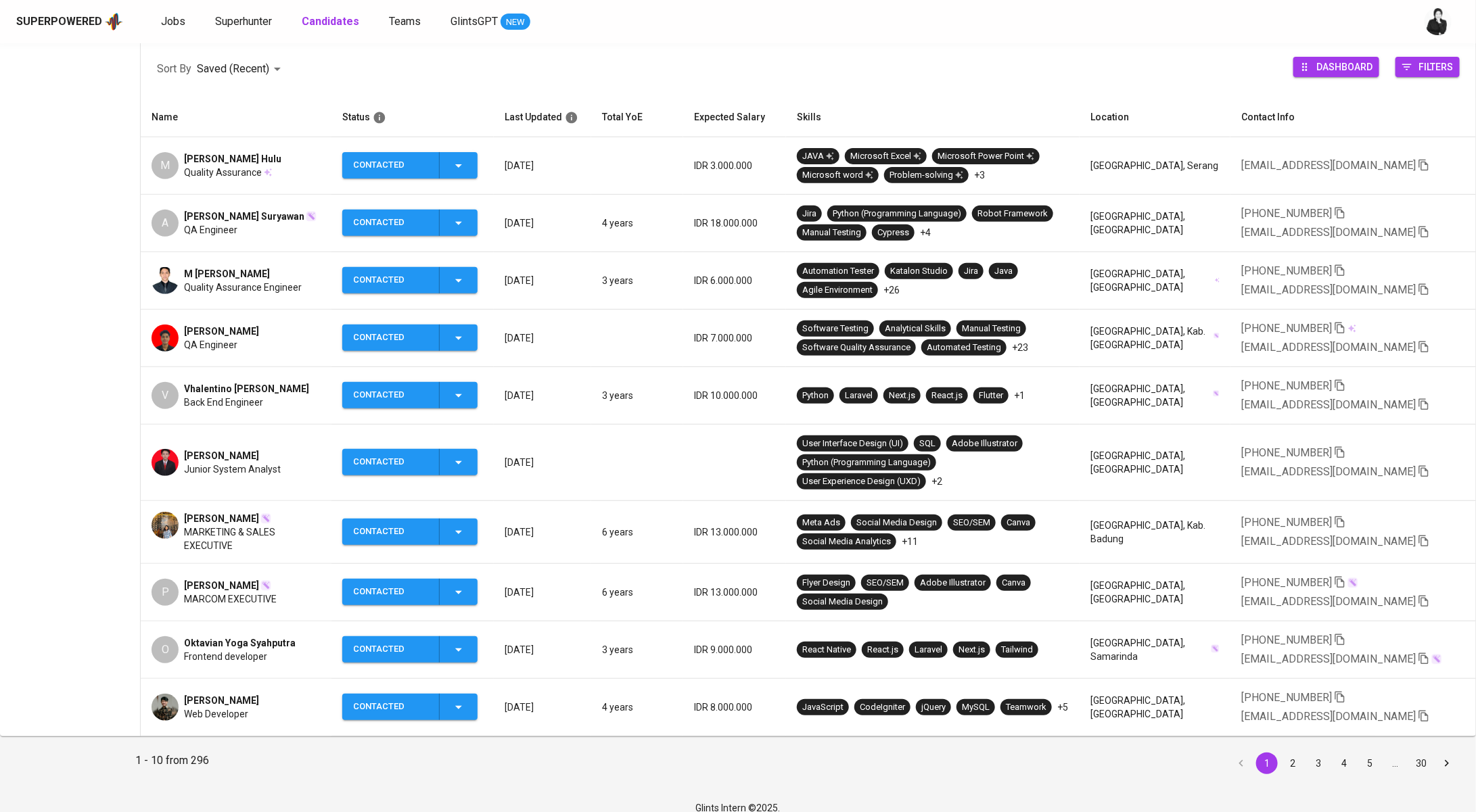
click at [190, 31] on div "Superpowered Jobs Superhunter Candidates Teams GlintsGPT NEW" at bounding box center [738, 22] width 1476 height 44
click at [166, 20] on span "Jobs" at bounding box center [173, 21] width 24 height 13
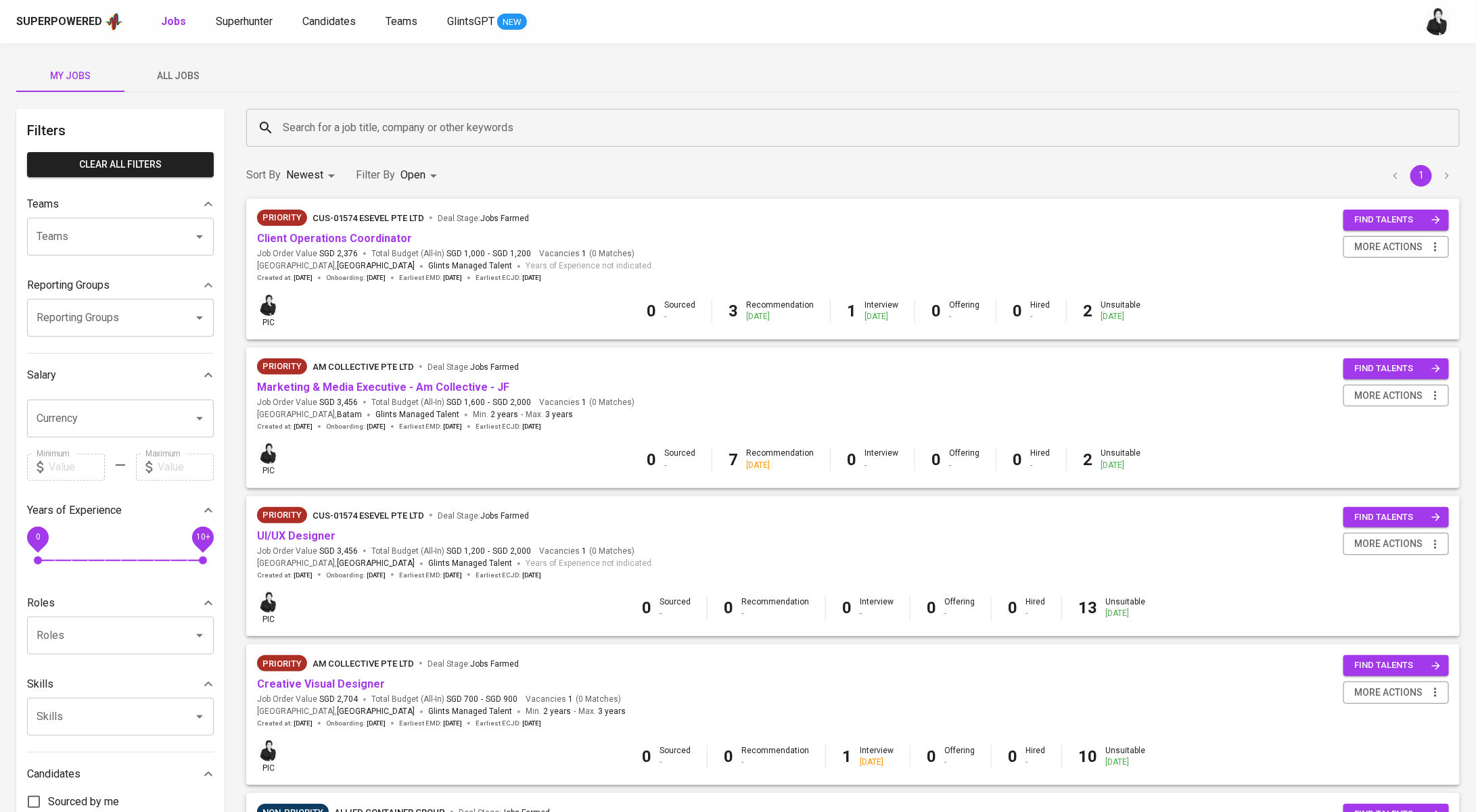
click at [347, 124] on input "Search for a job title, company or other keywords" at bounding box center [856, 127] width 1154 height 25
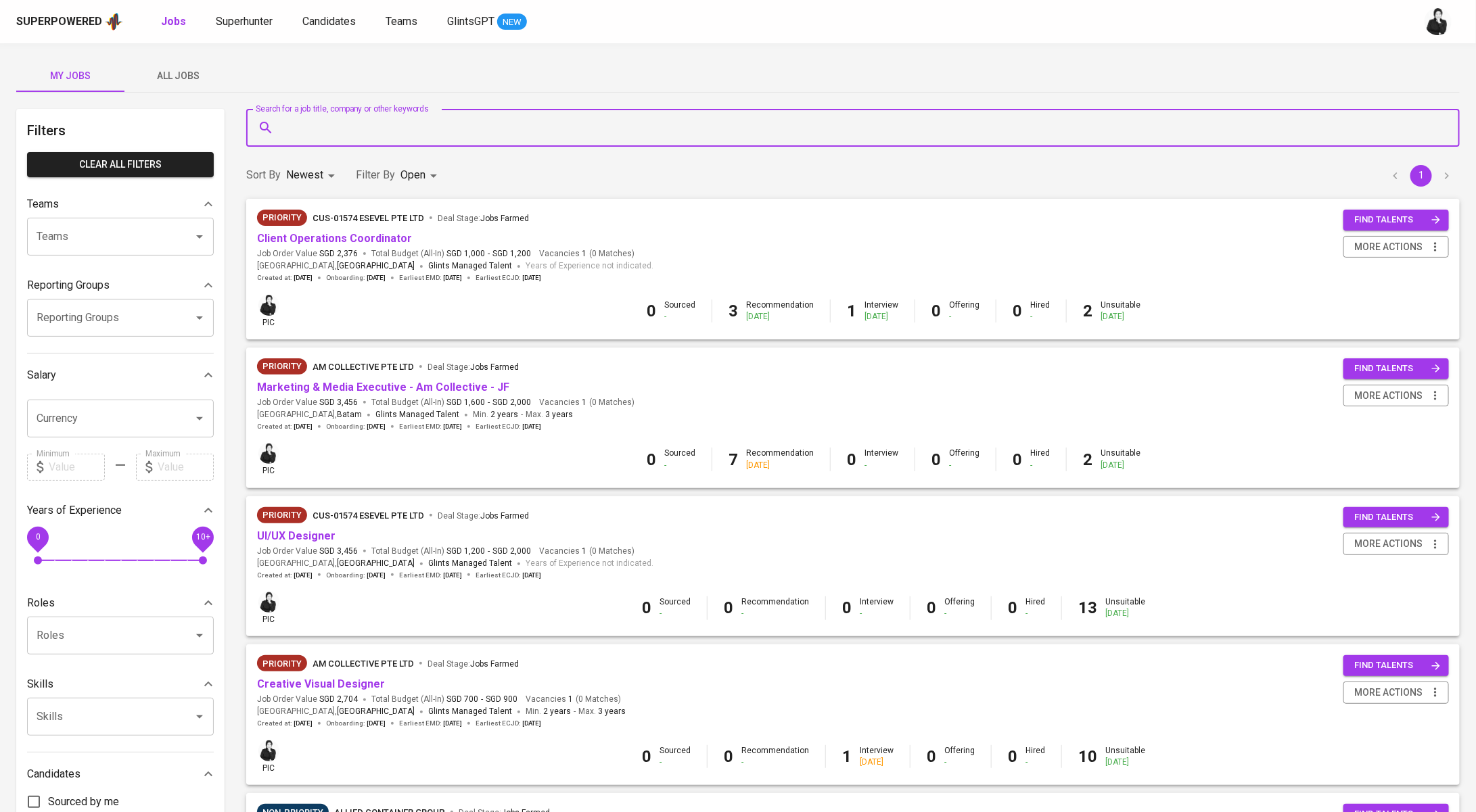
paste input "Everything good Pte Ltd"
type input "Everything good Pte Ltd"
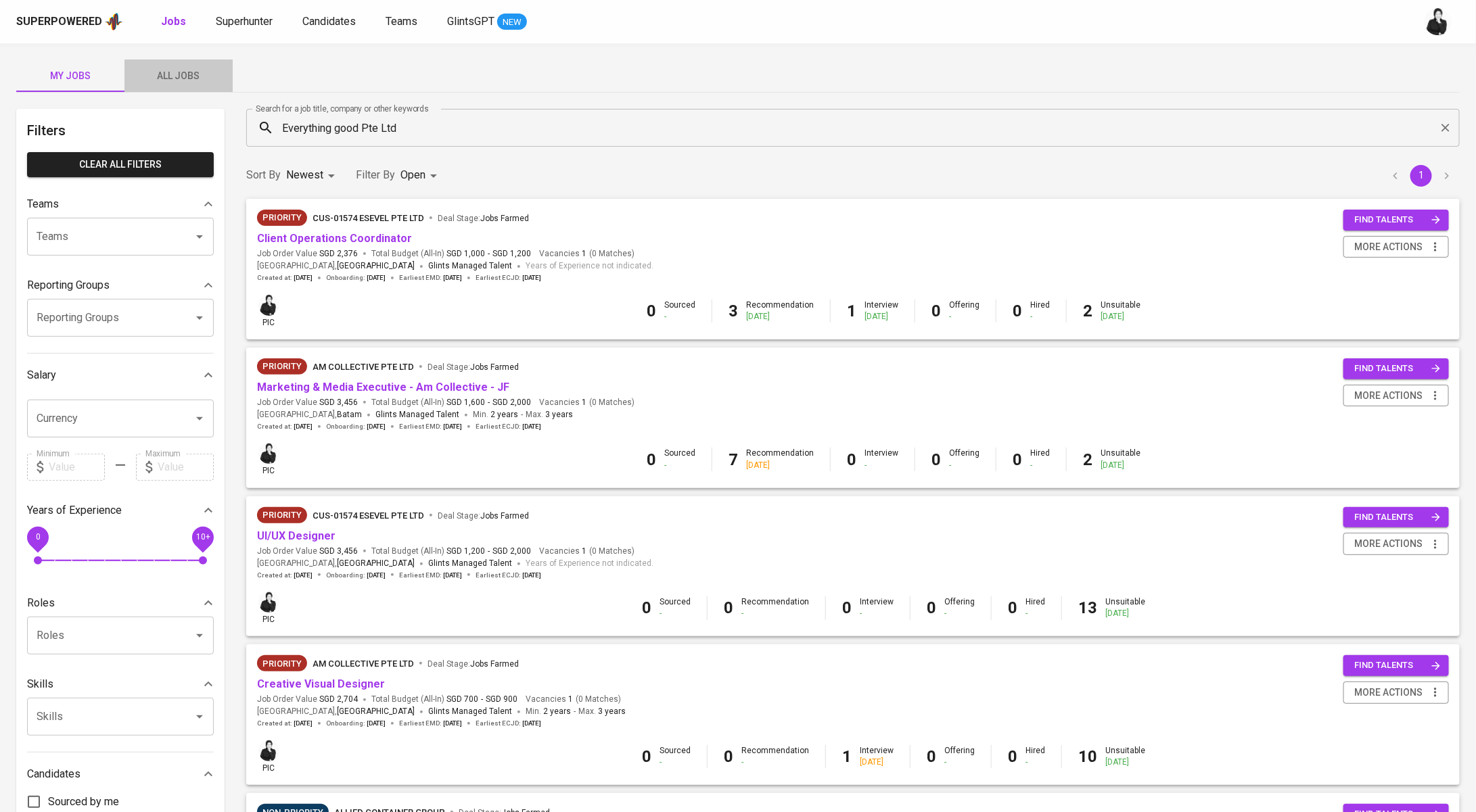
click at [179, 74] on span "All Jobs" at bounding box center [179, 76] width 92 height 17
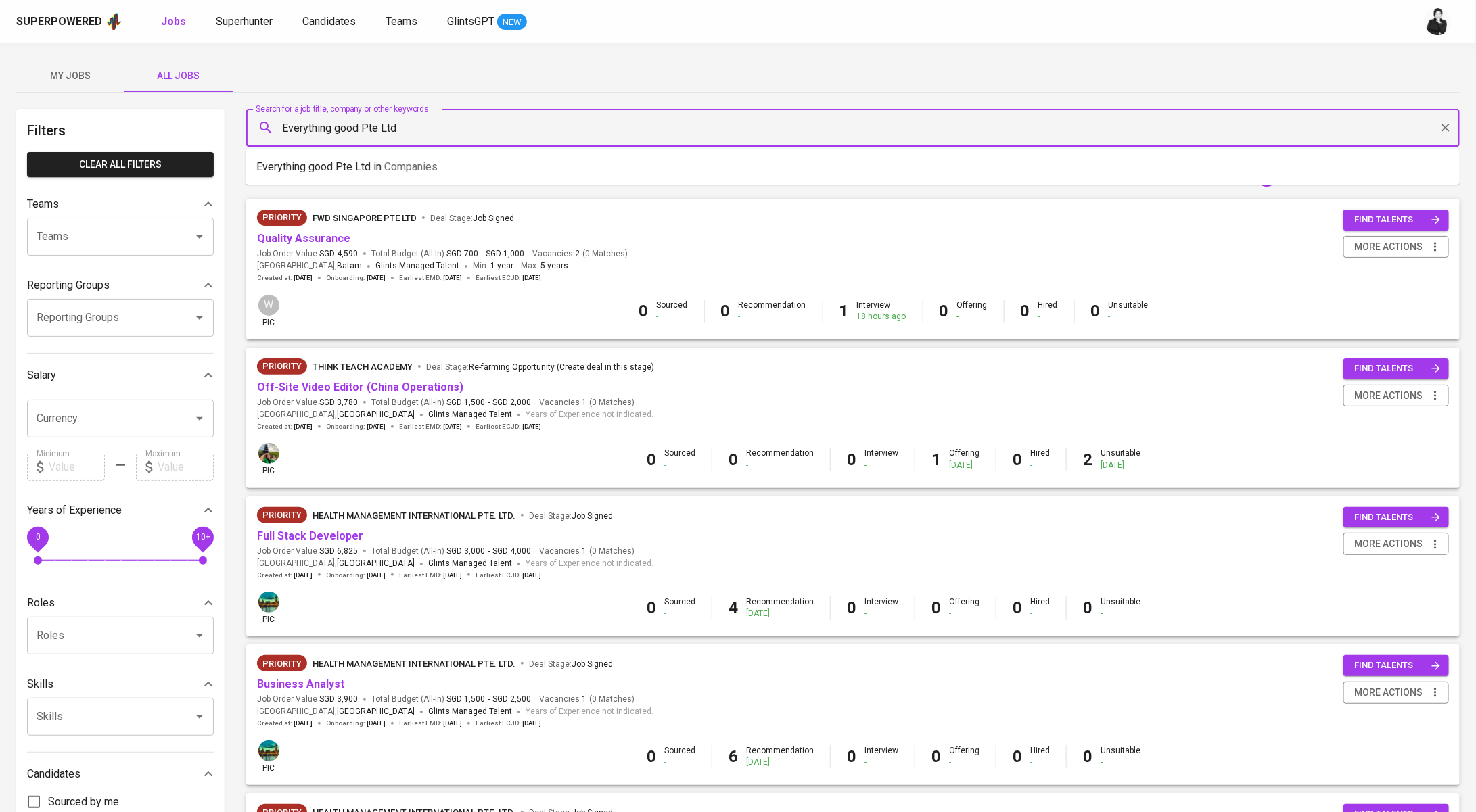
click at [428, 124] on input "Everything good Pte Ltd" at bounding box center [856, 127] width 1154 height 25
click at [457, 169] on li "Everything good Pte Ltd in Companies" at bounding box center [852, 167] width 1214 height 24
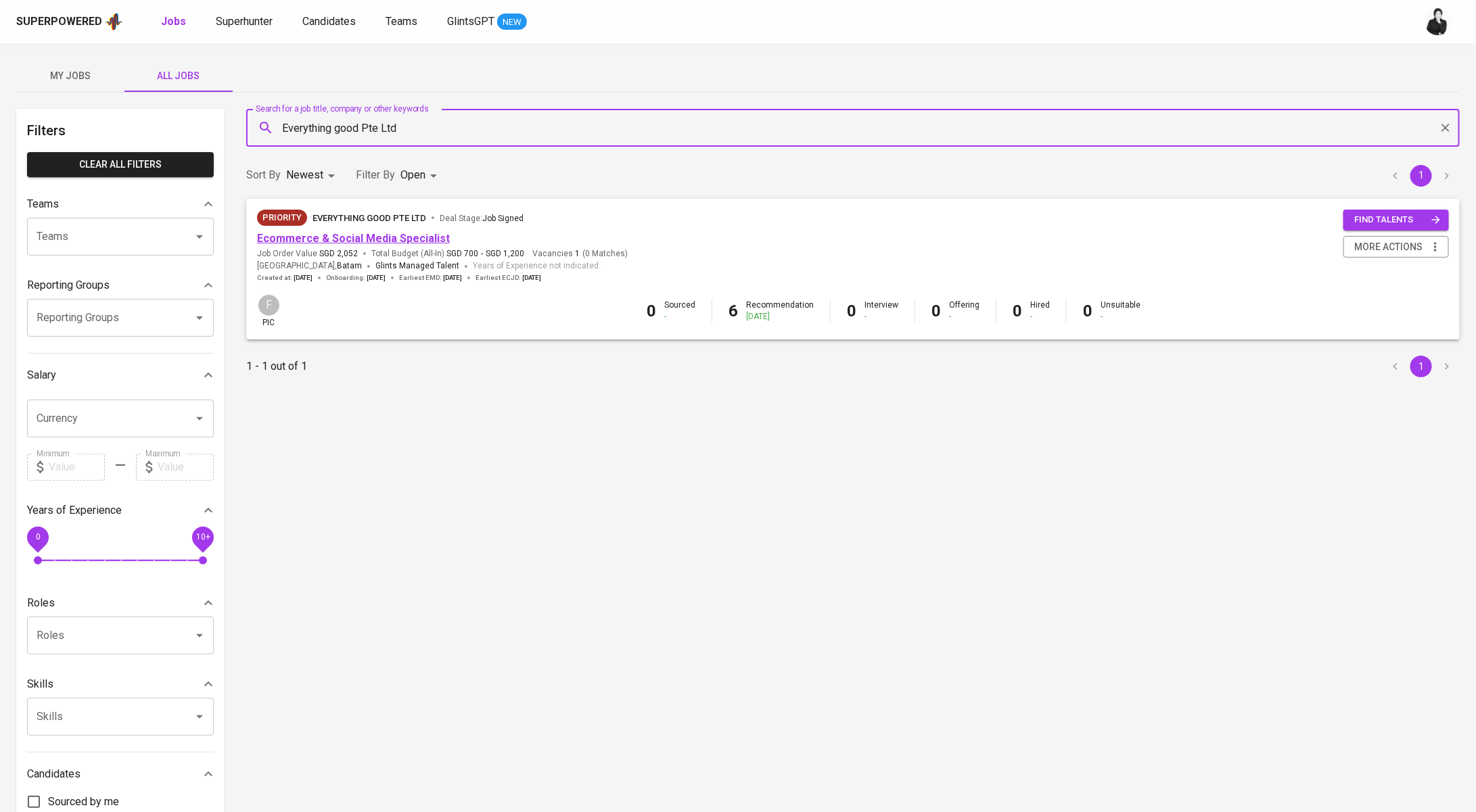
click at [385, 240] on link "Ecommerce & Social Media Specialist" at bounding box center [353, 238] width 193 height 13
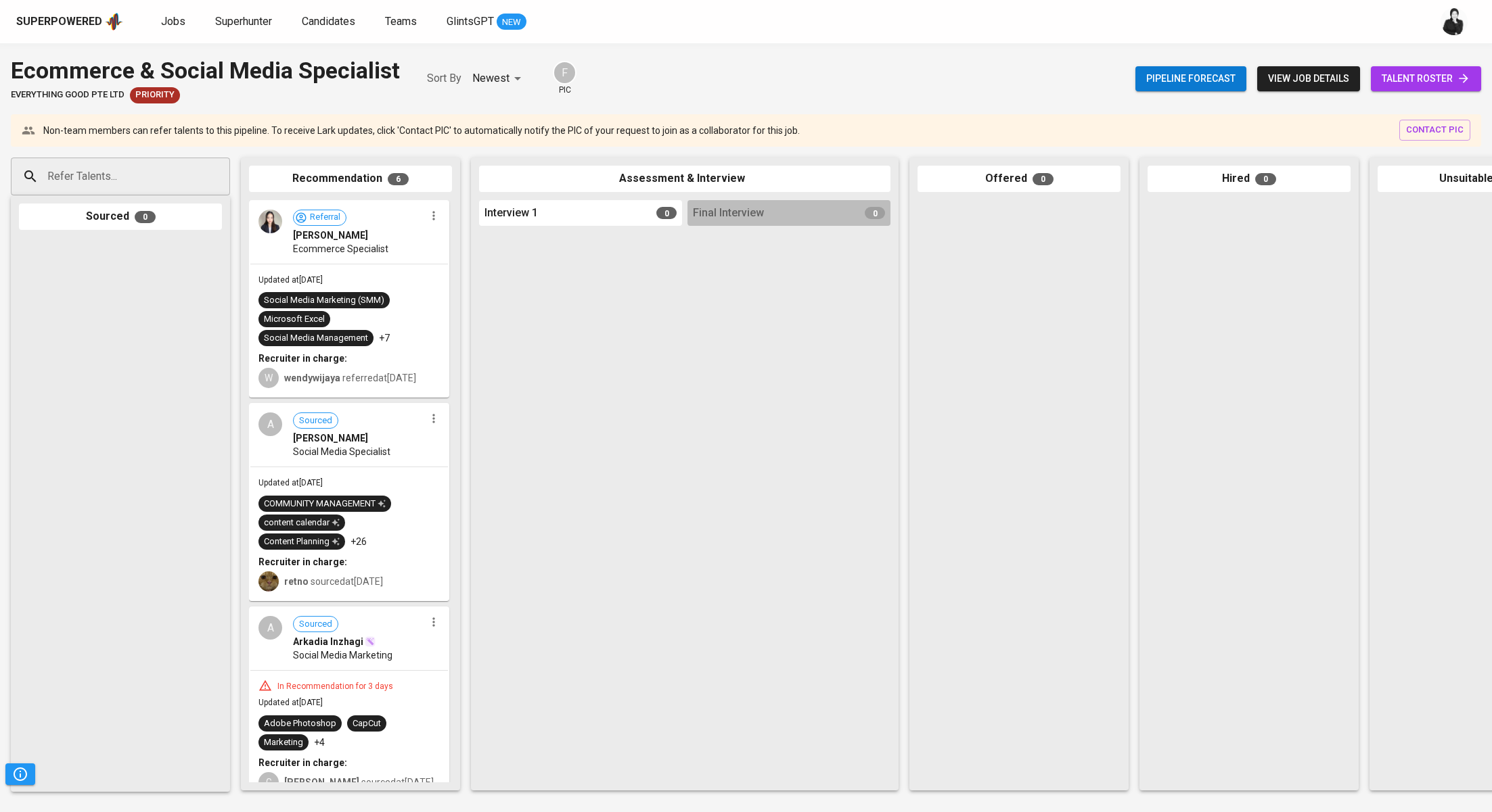
click at [1441, 80] on span "talent roster" at bounding box center [1426, 78] width 89 height 17
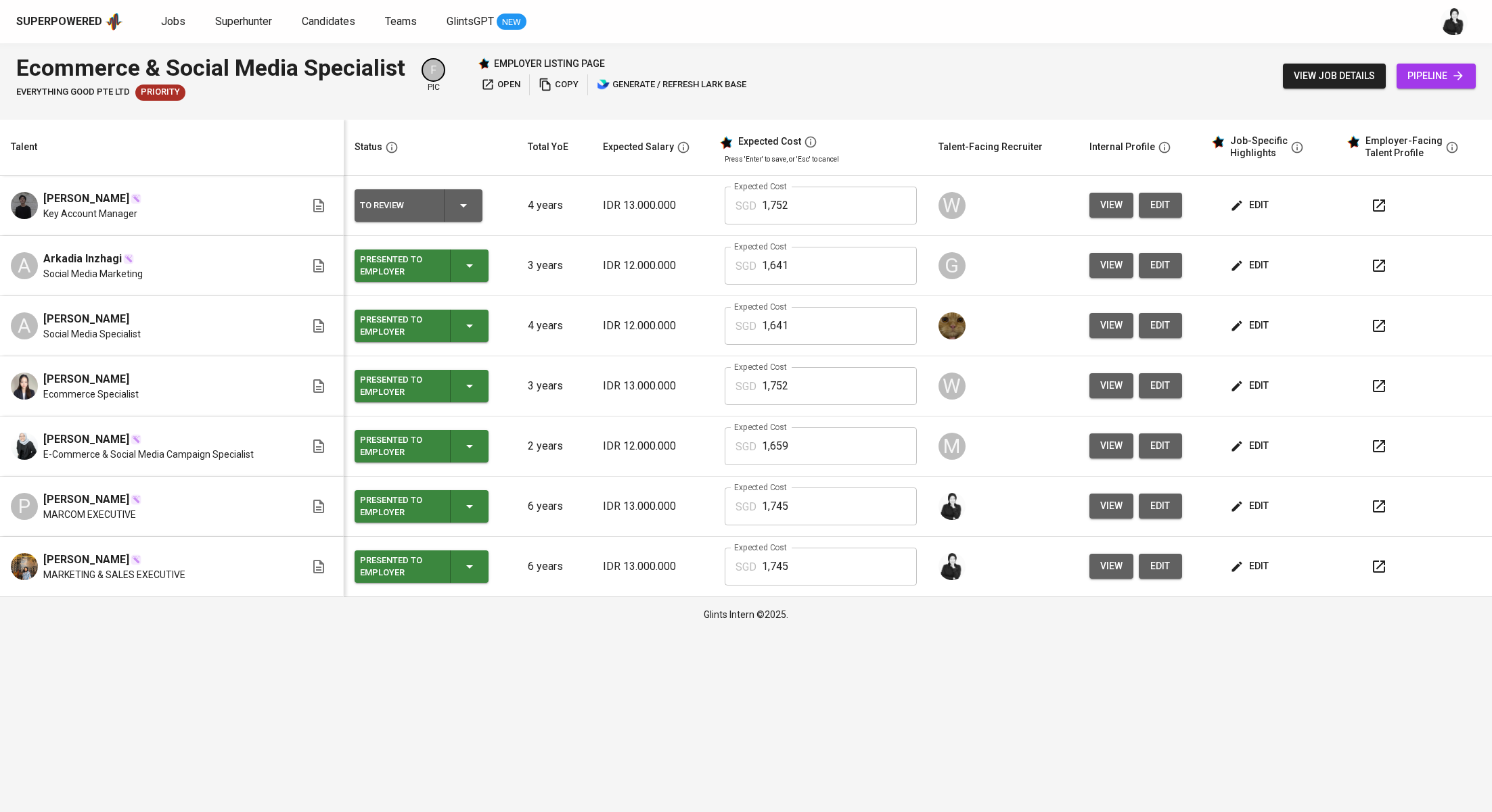
click at [1261, 566] on span "edit" at bounding box center [1250, 565] width 36 height 17
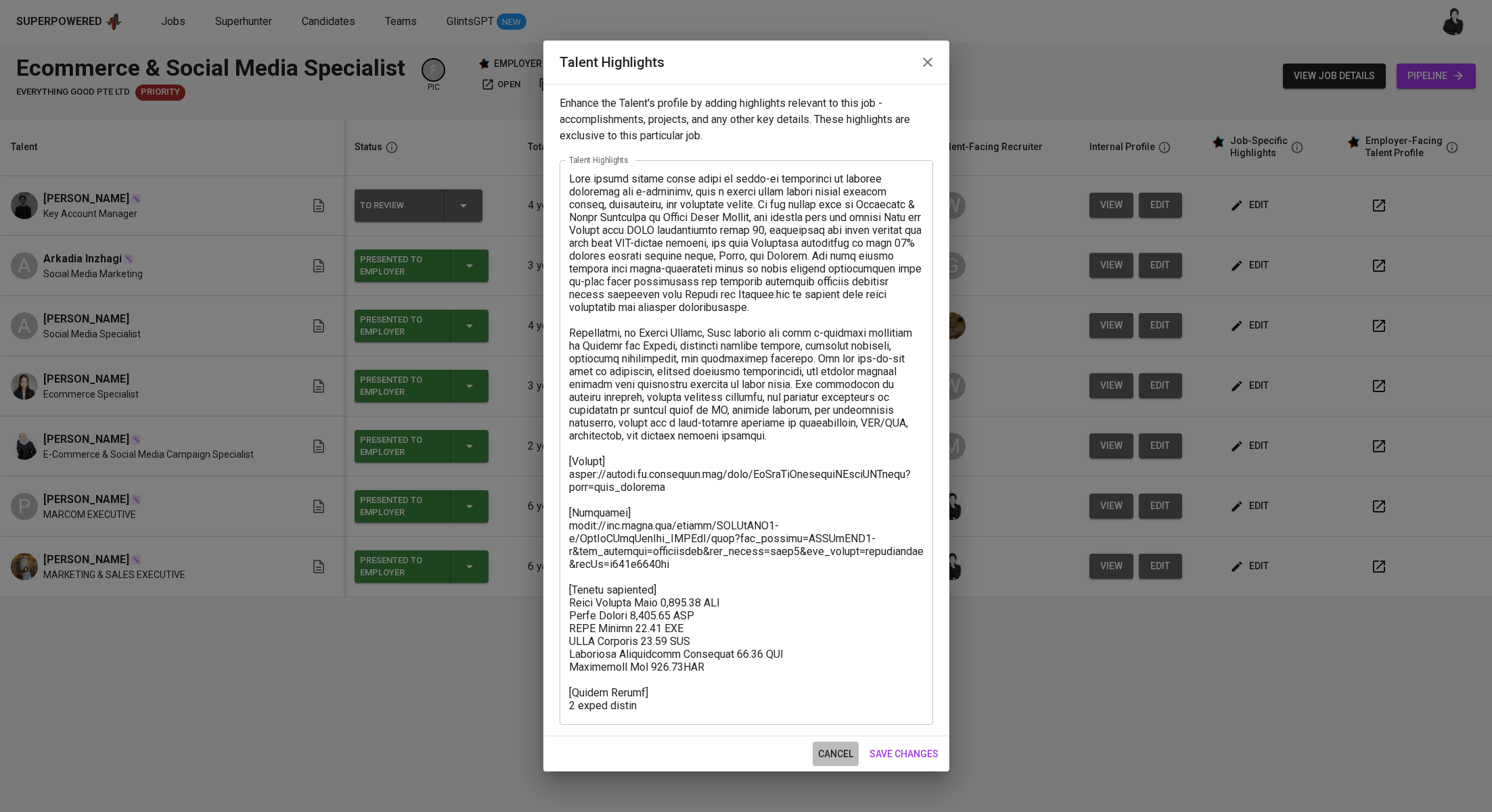
click at [824, 761] on span "cancel" at bounding box center [836, 754] width 35 height 17
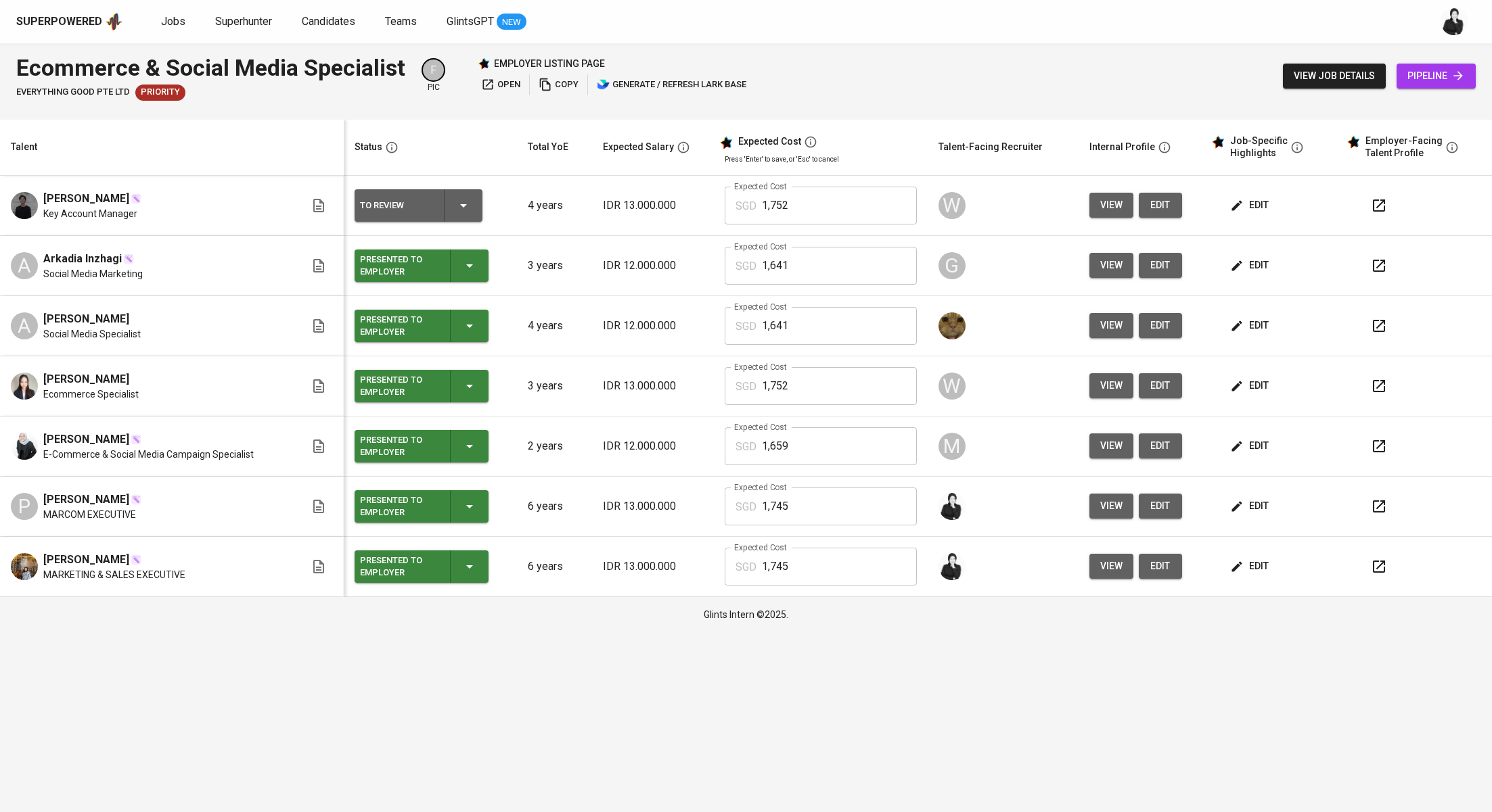
click at [1247, 512] on span "edit" at bounding box center [1250, 505] width 36 height 17
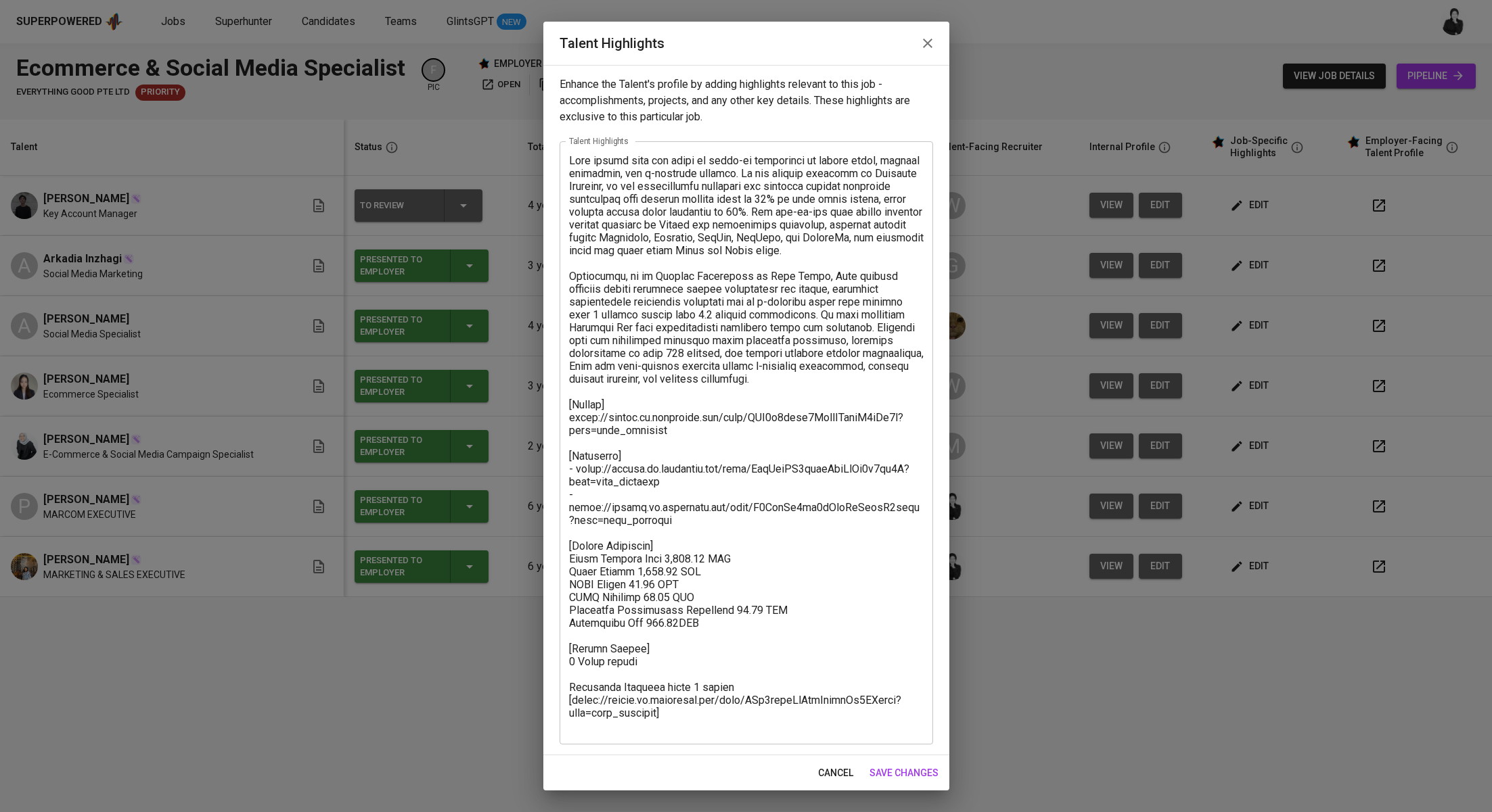
click at [737, 696] on textarea at bounding box center [746, 443] width 355 height 579
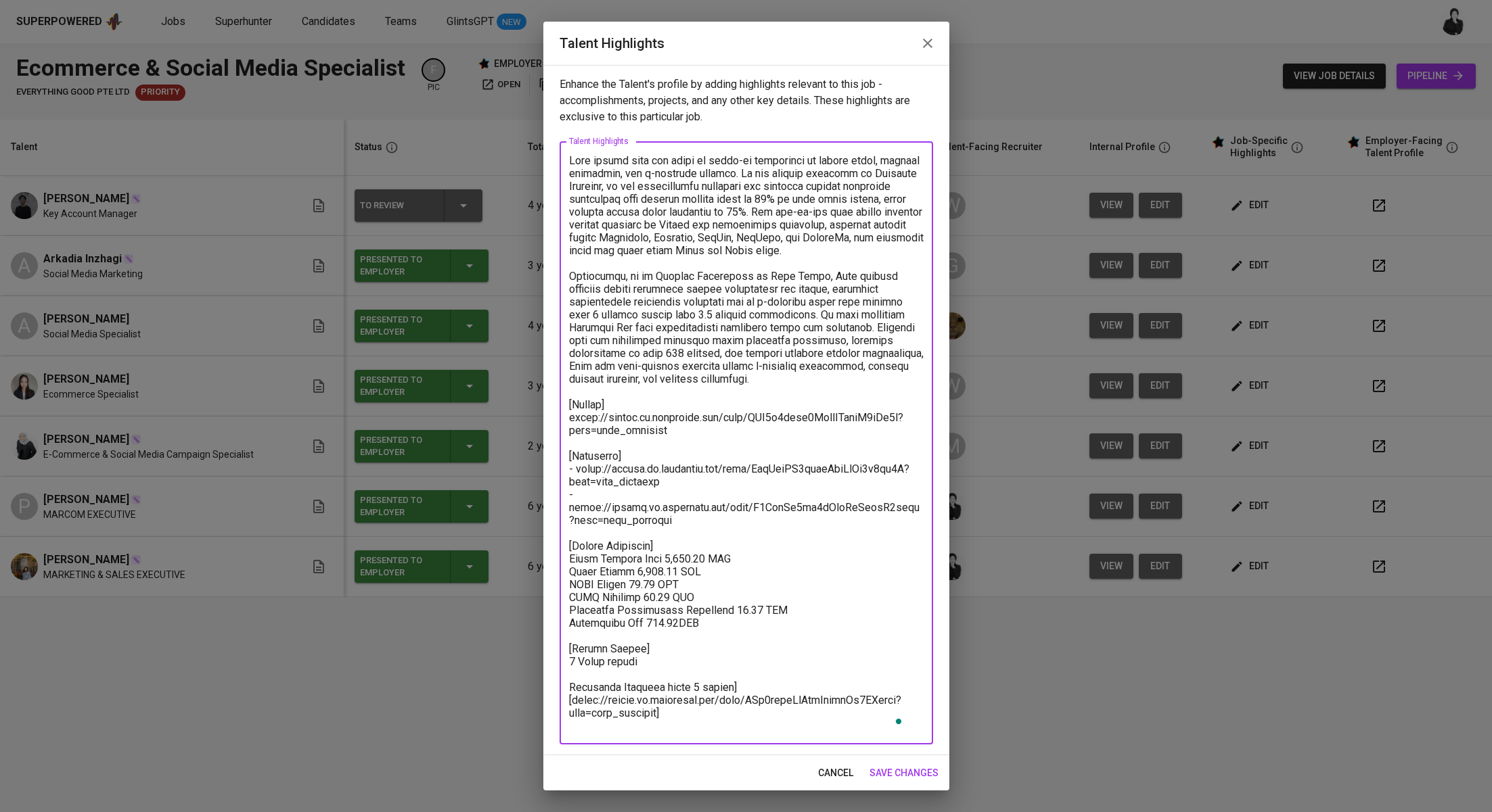
click at [571, 701] on textarea "To enrich screen reader interactions, please activate Accessibility in Grammarl…" at bounding box center [746, 443] width 355 height 579
click at [682, 727] on textarea "To enrich screen reader interactions, please activate Accessibility in Grammarl…" at bounding box center [746, 443] width 355 height 579
drag, startPoint x: 573, startPoint y: 709, endPoint x: 630, endPoint y: 664, distance: 72.6
click at [573, 709] on textarea "To enrich screen reader interactions, please activate Accessibility in Grammarl…" at bounding box center [746, 443] width 355 height 579
drag, startPoint x: 765, startPoint y: 694, endPoint x: 544, endPoint y: 702, distance: 221.1
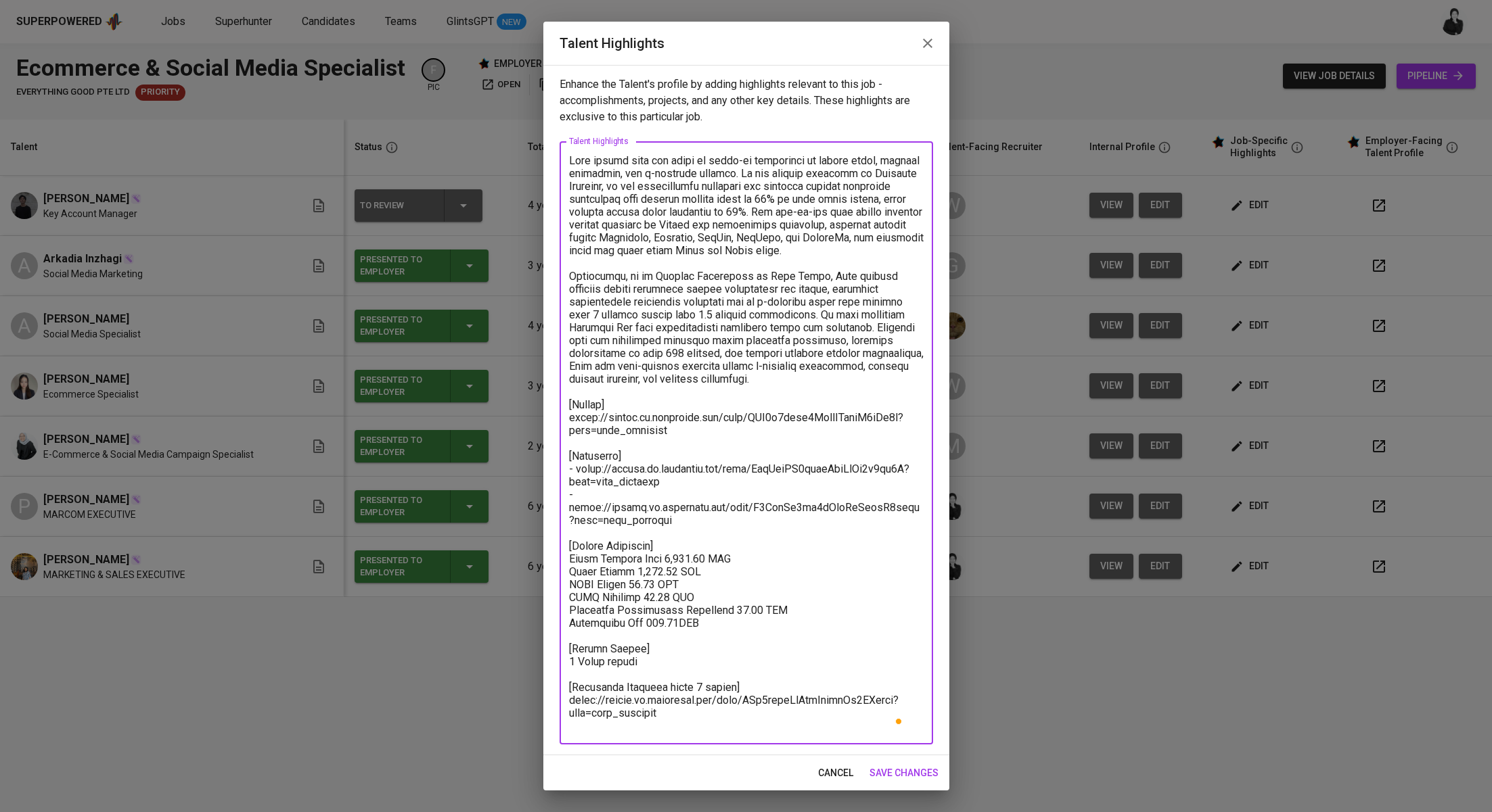
click at [544, 702] on div "Enhance the Talent's profile by adding highlights relevant to this job - accomp…" at bounding box center [746, 410] width 406 height 691
type textarea "[PERSON_NAME] brings over six years of hands-on experience in social media, dig…"
click at [909, 774] on span "save changes" at bounding box center [904, 773] width 69 height 17
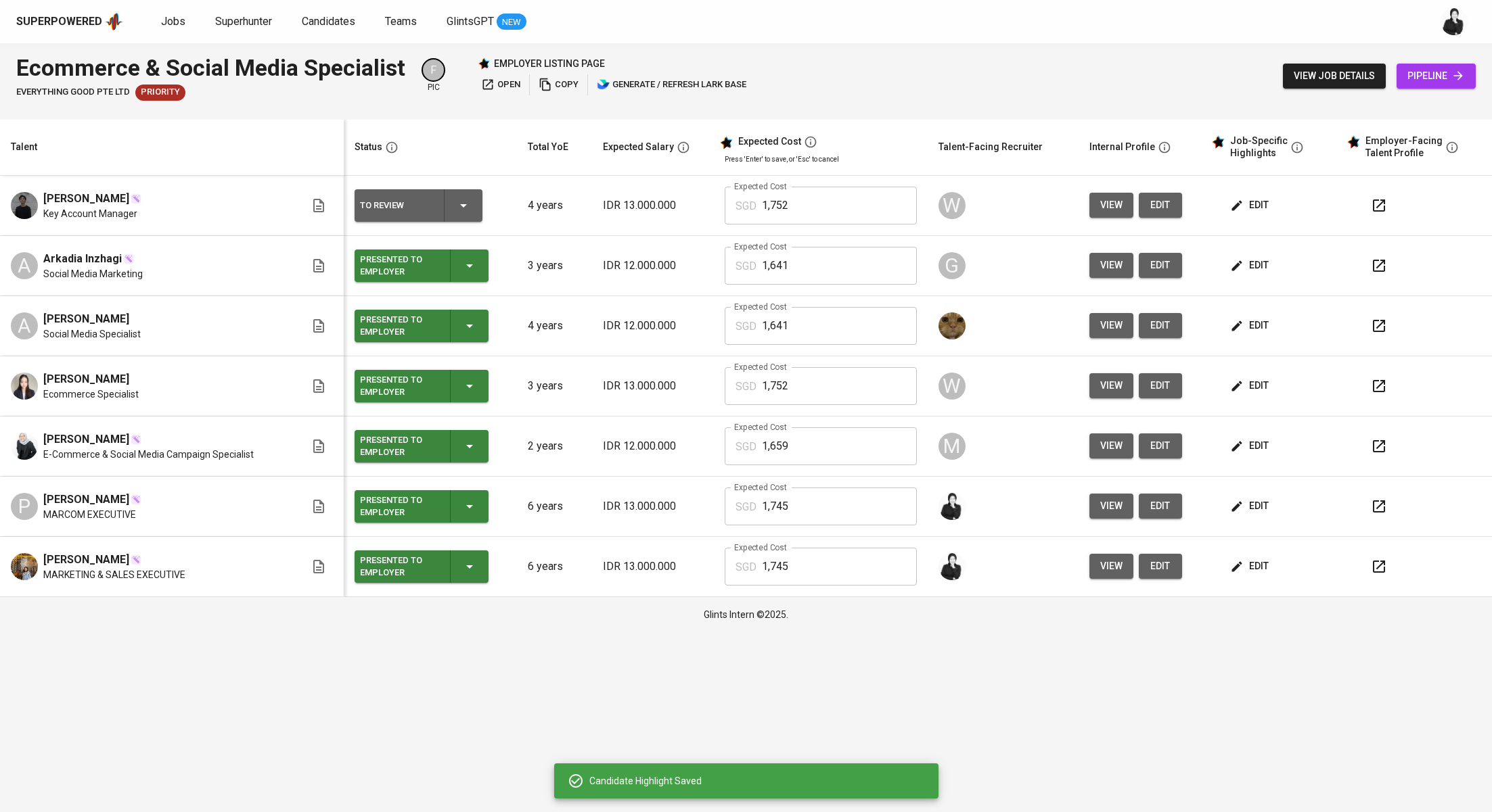
click at [1265, 565] on span "edit" at bounding box center [1250, 565] width 36 height 17
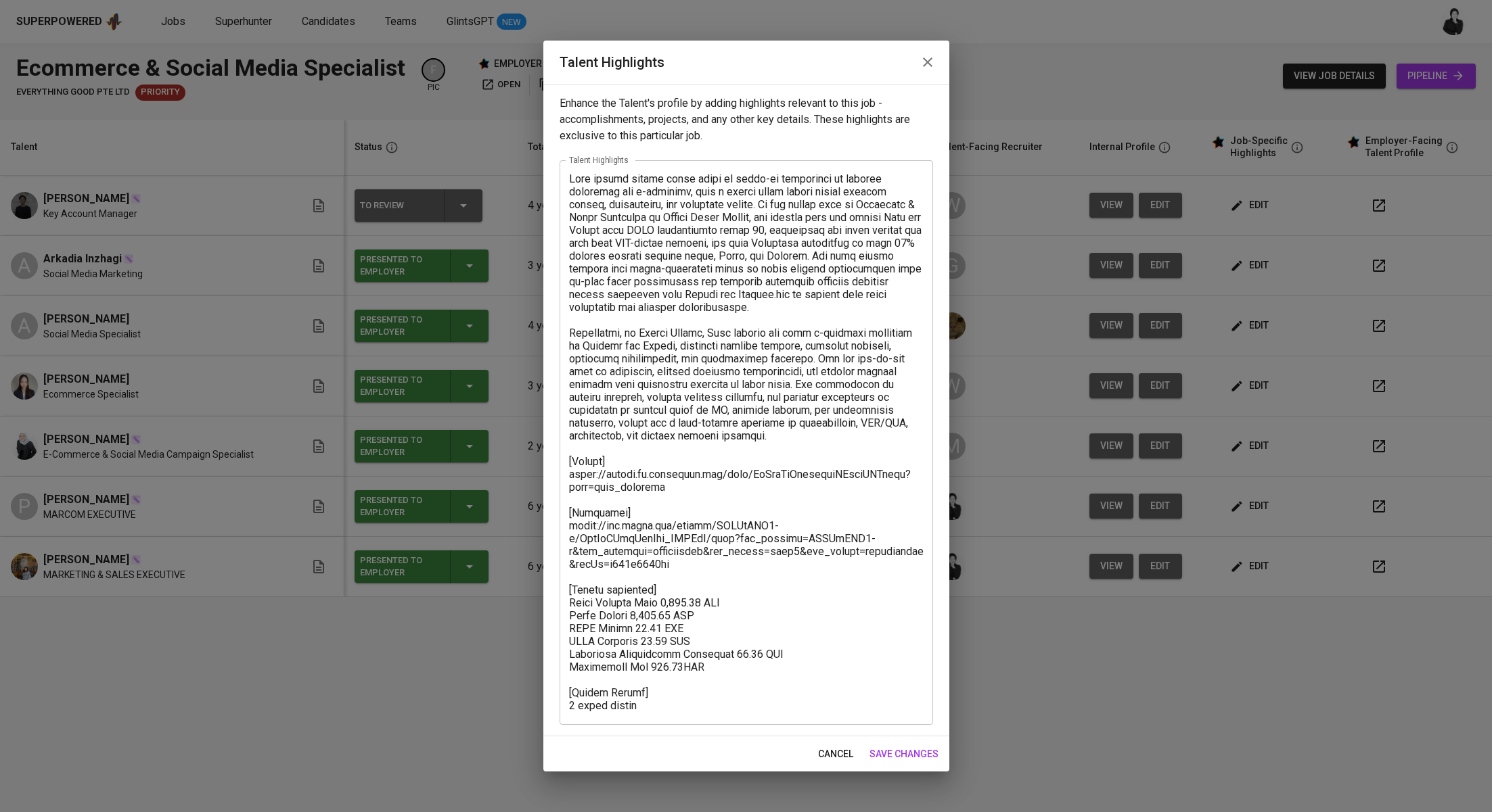
click at [747, 670] on textarea at bounding box center [746, 442] width 355 height 539
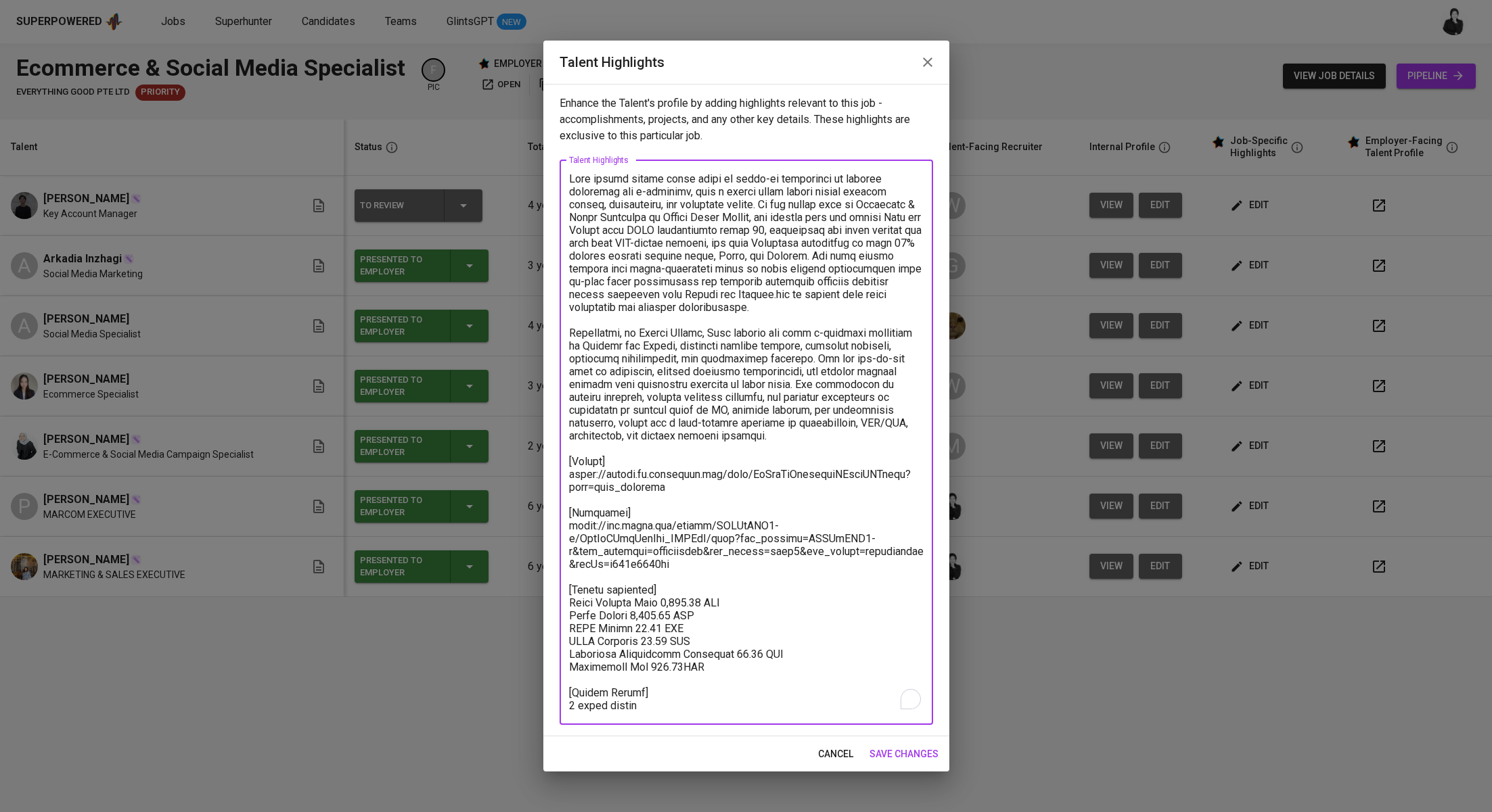
click at [764, 703] on textarea "To enrich screen reader interactions, please activate Accessibility in Grammarl…" at bounding box center [746, 442] width 355 height 539
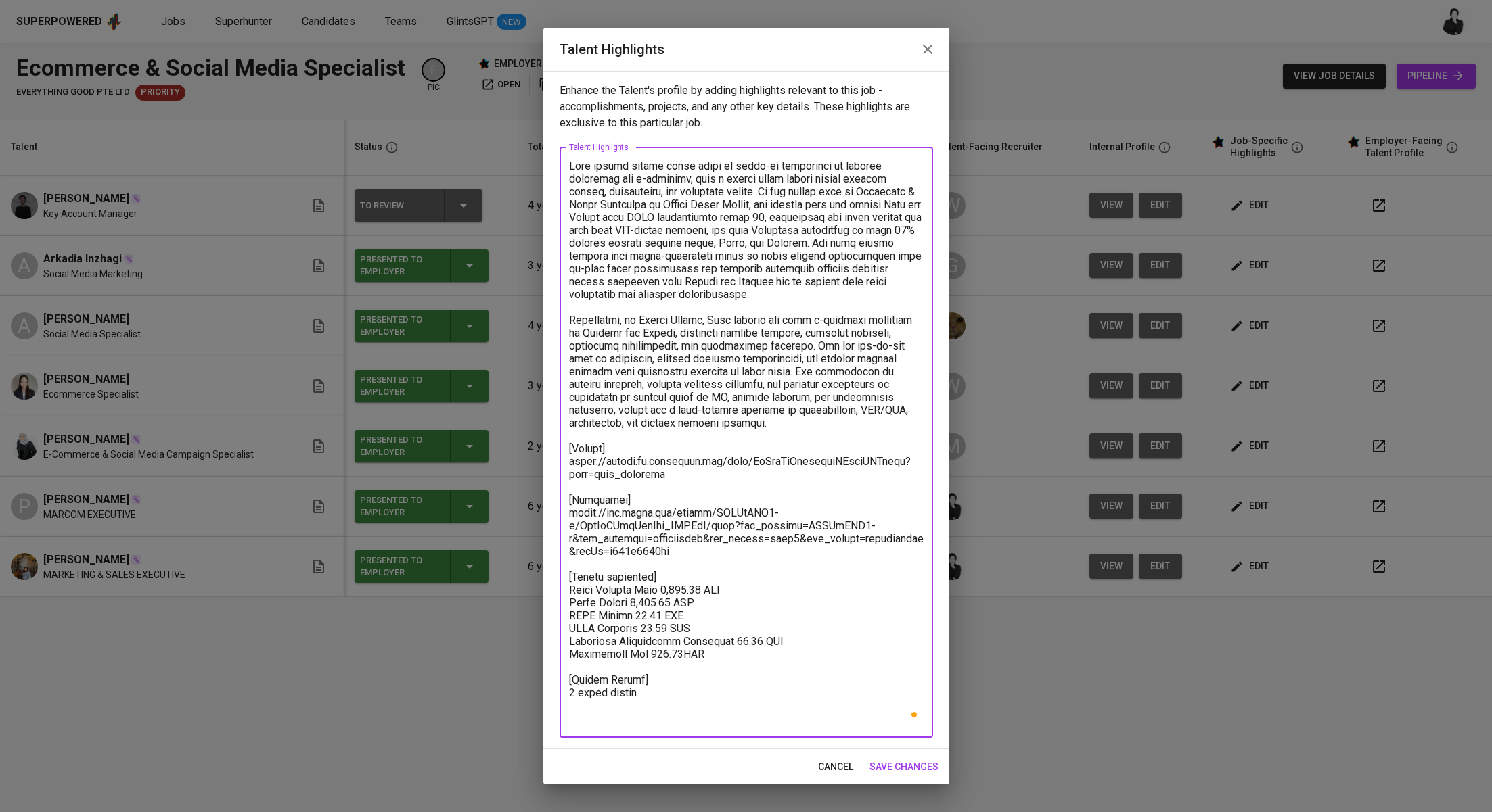
paste textarea "[Interview Question round 1 result]"
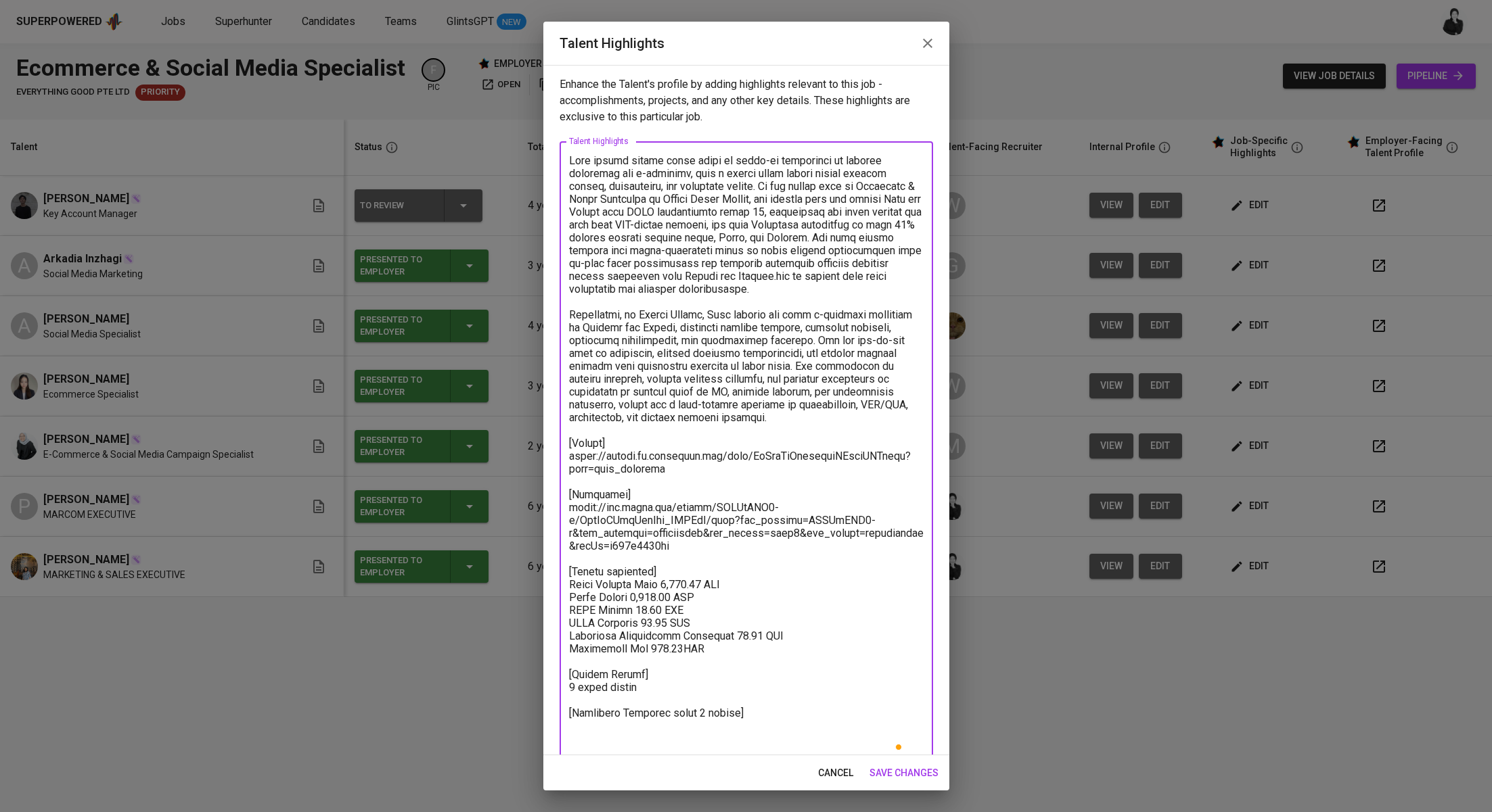
scroll to position [2, 0]
type textarea "[PERSON_NAME] brings nearly seven years of hands-on experience in digital marke…"
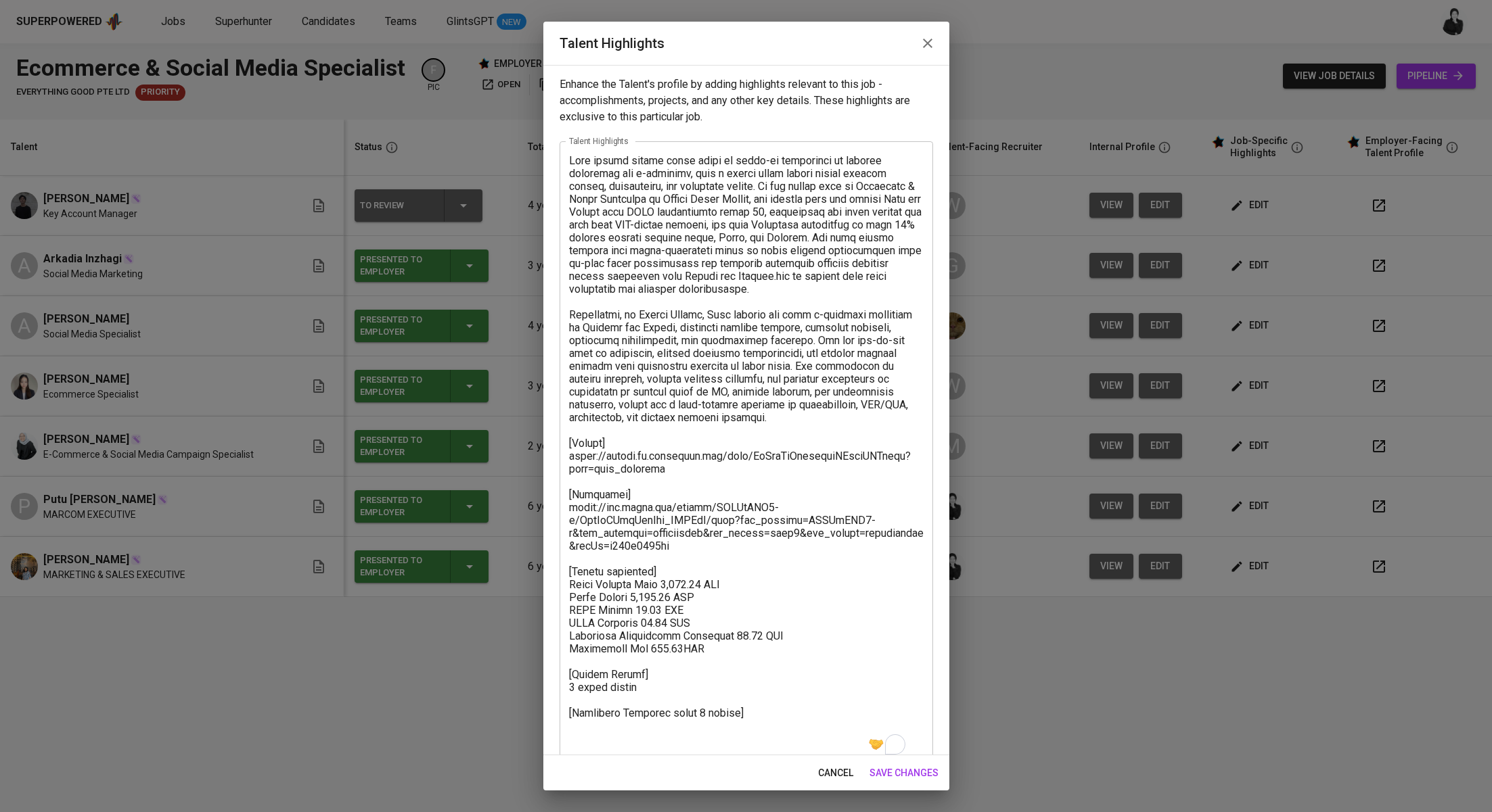
scroll to position [2, 0]
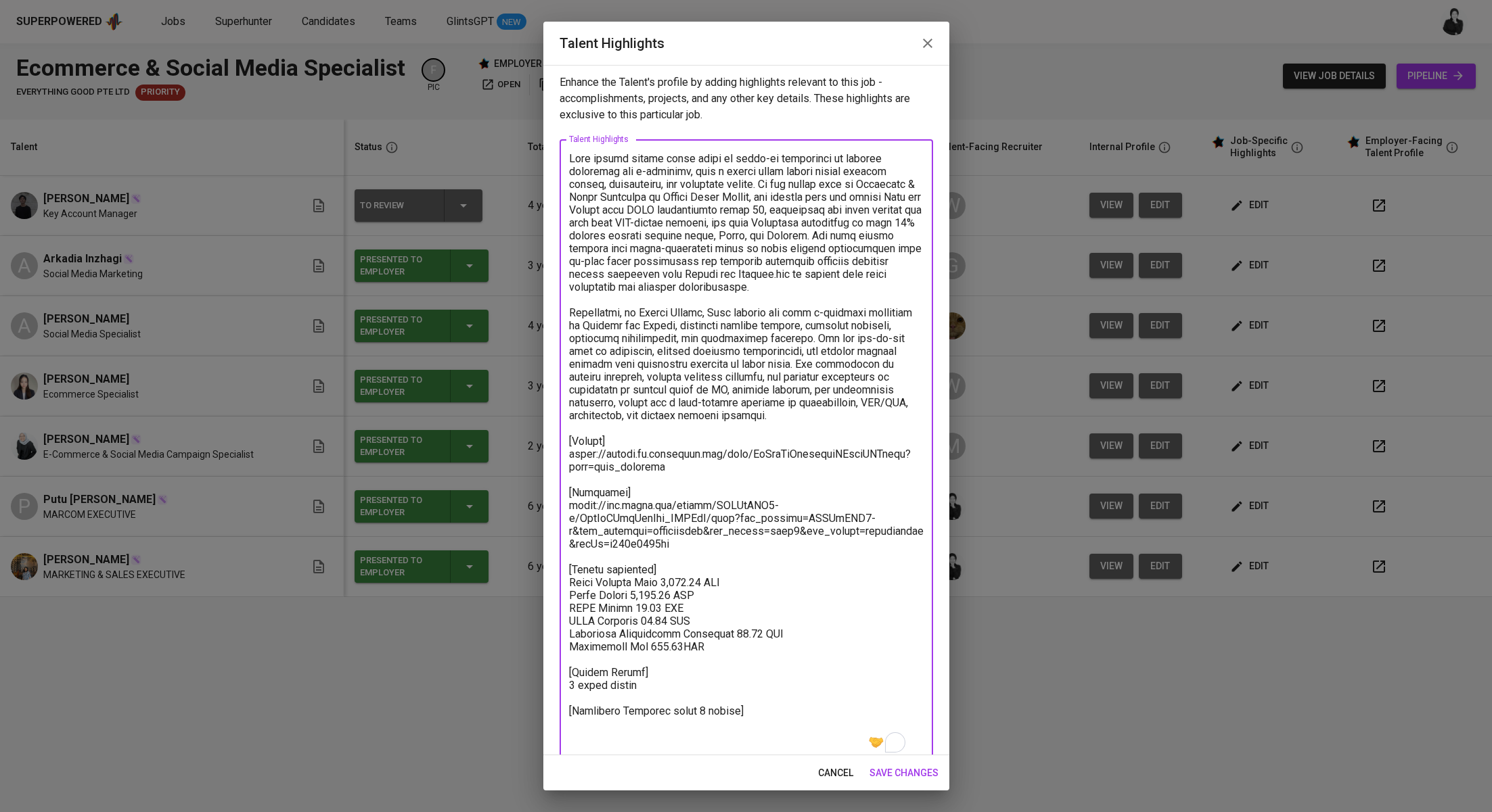
paste textarea "[URL][DOMAIN_NAME]"
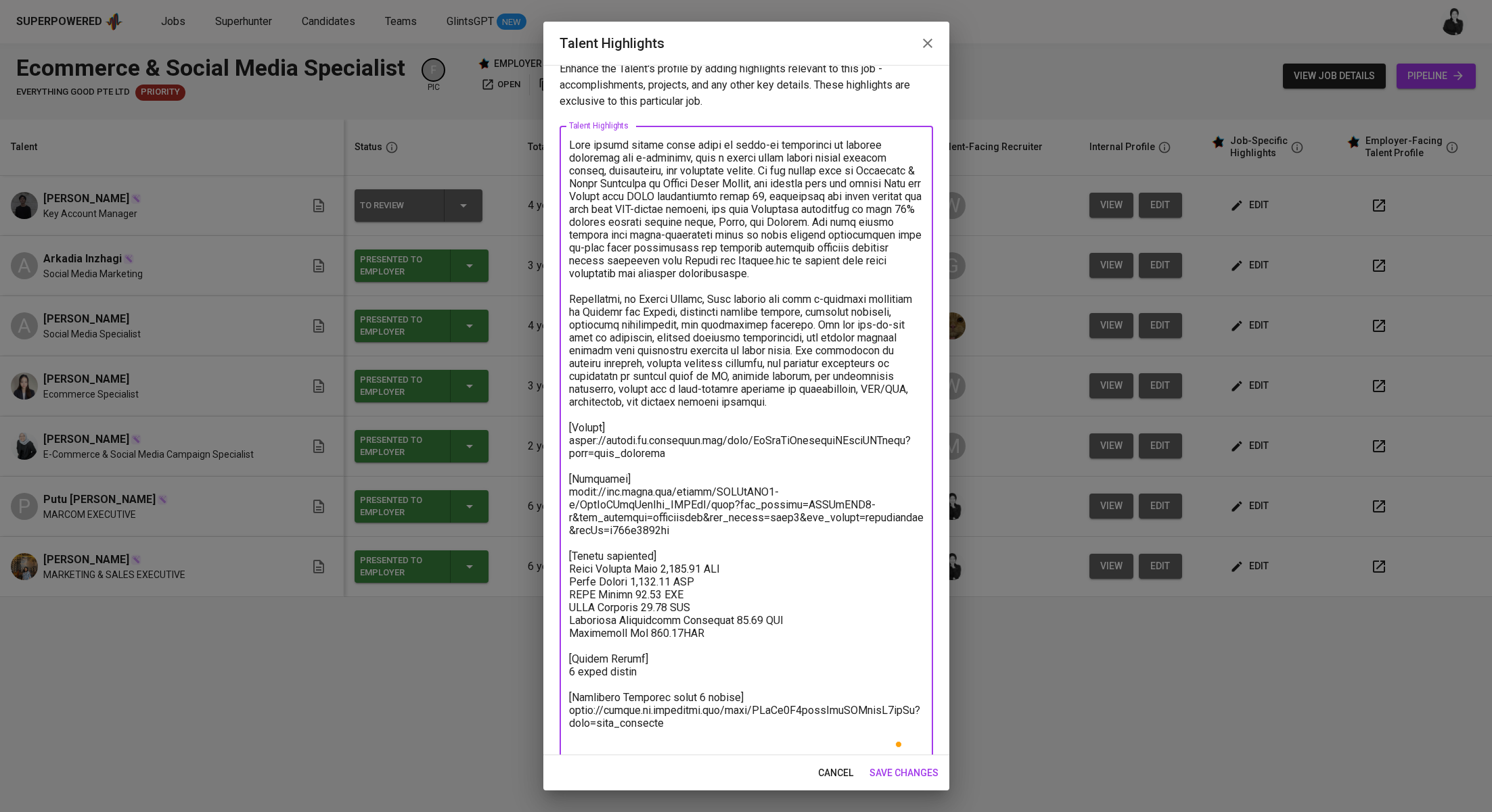
type textarea "[PERSON_NAME] brings nearly seven years of hands-on experience in digital marke…"
click at [913, 771] on span "save changes" at bounding box center [904, 773] width 69 height 17
